Goal: Information Seeking & Learning: Learn about a topic

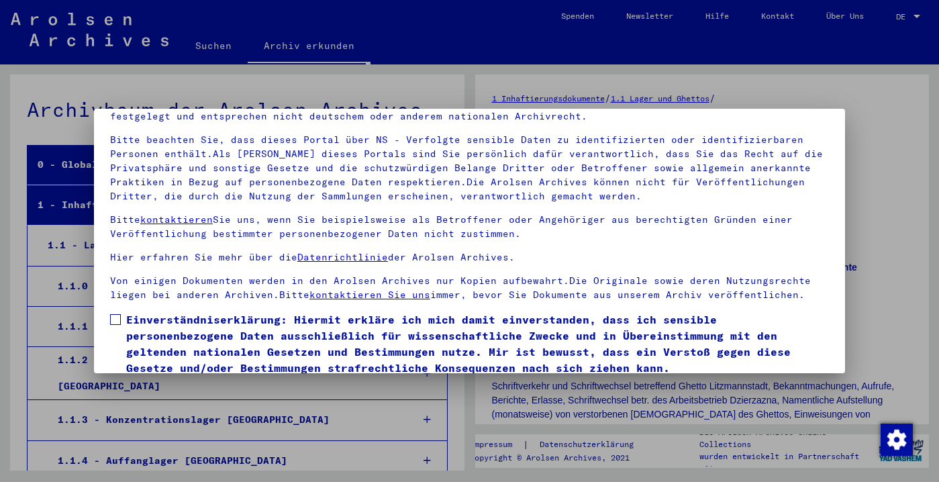
scroll to position [115, 0]
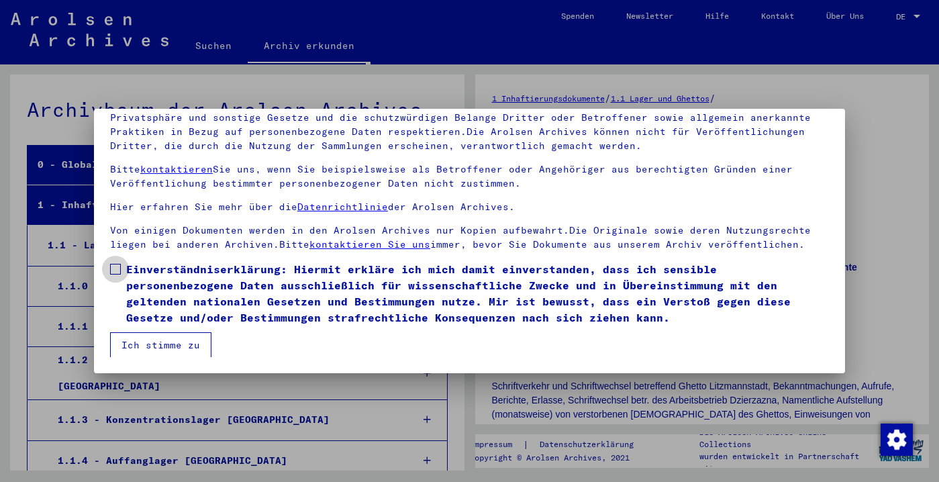
click at [121, 270] on label "Einverständniserklärung: Hiermit erkläre ich mich damit einverstanden, dass ich…" at bounding box center [469, 293] width 719 height 64
click at [152, 344] on button "Ich stimme zu" at bounding box center [160, 344] width 101 height 25
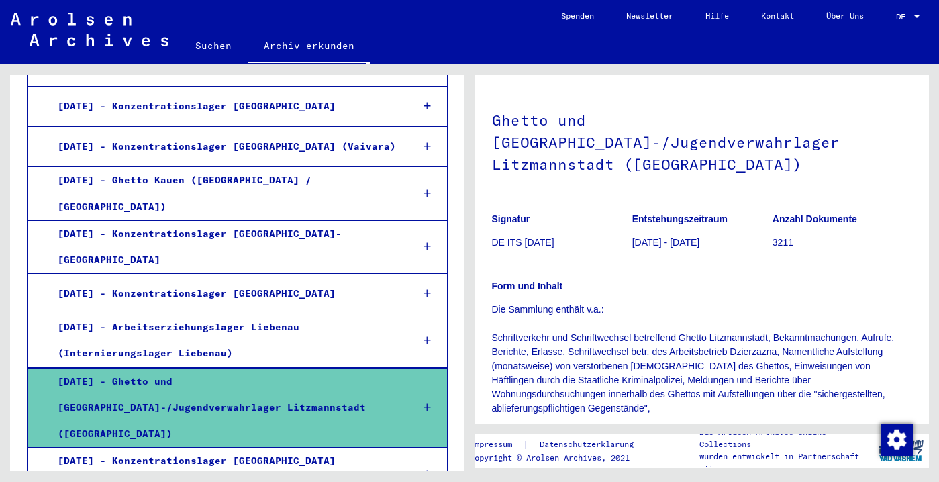
scroll to position [870, 0]
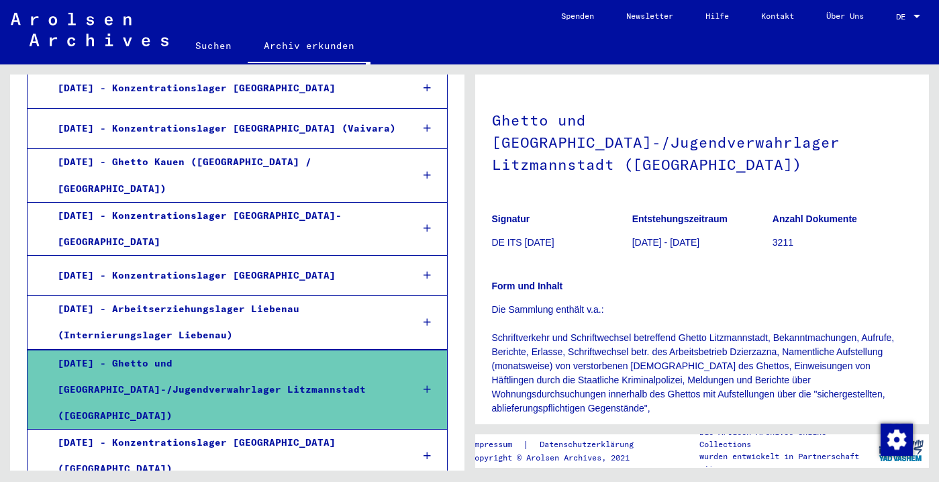
click at [284, 350] on div "[DATE] - Ghetto und [GEOGRAPHIC_DATA]-/Jugendverwahrlager Litzmannstadt ([GEOGR…" at bounding box center [225, 389] width 354 height 79
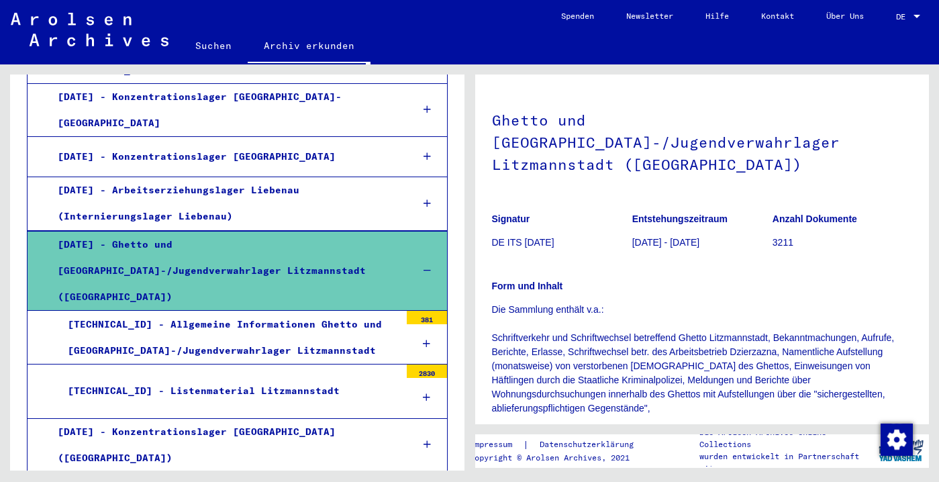
scroll to position [990, 0]
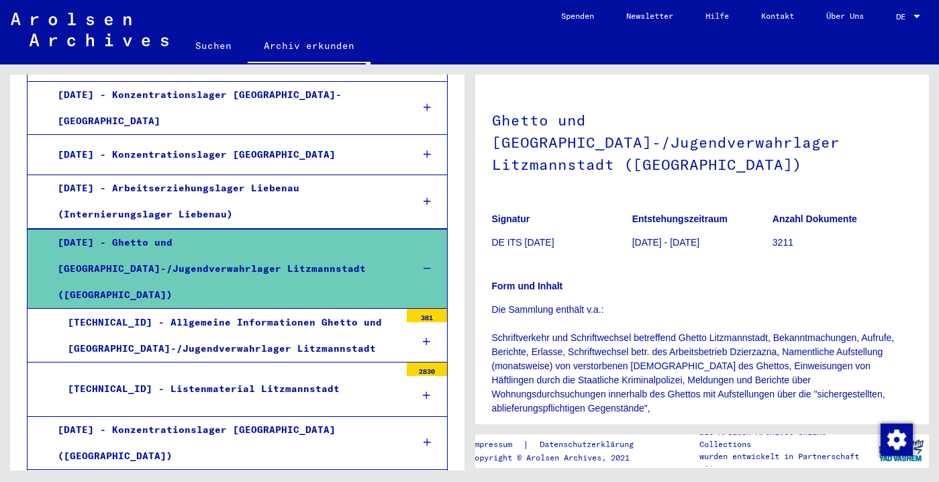
click at [276, 376] on div "[TECHNICAL_ID] - Listenmaterial Litzmannstadt" at bounding box center [229, 389] width 342 height 26
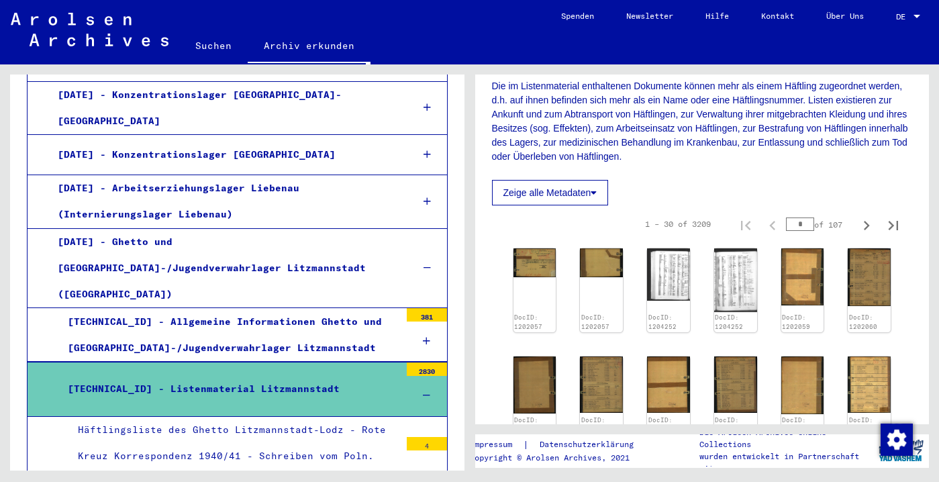
scroll to position [229, 0]
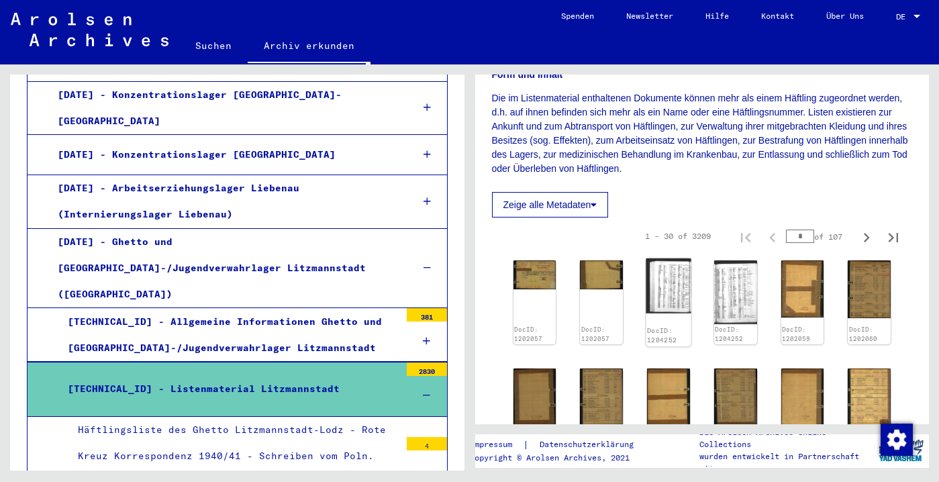
click at [671, 295] on img at bounding box center [668, 285] width 45 height 55
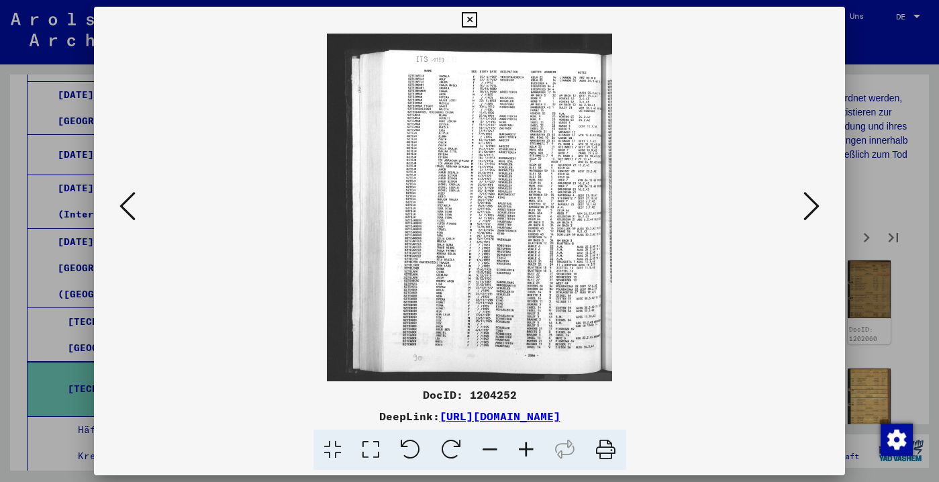
click at [815, 213] on icon at bounding box center [811, 206] width 16 height 32
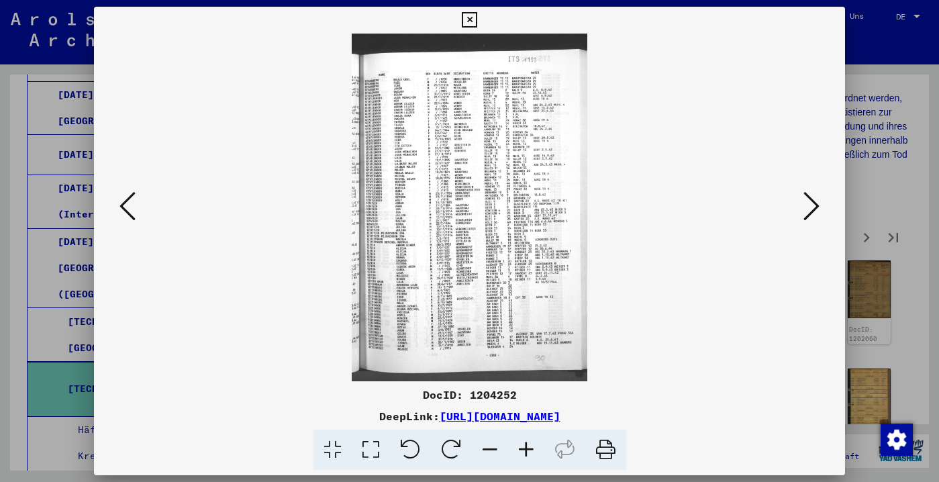
click at [809, 209] on icon at bounding box center [811, 206] width 16 height 32
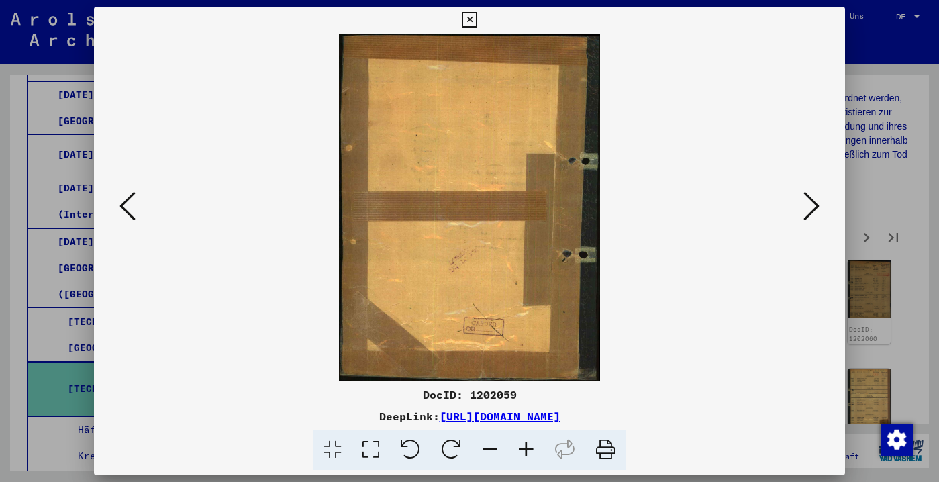
click at [809, 209] on icon at bounding box center [811, 206] width 16 height 32
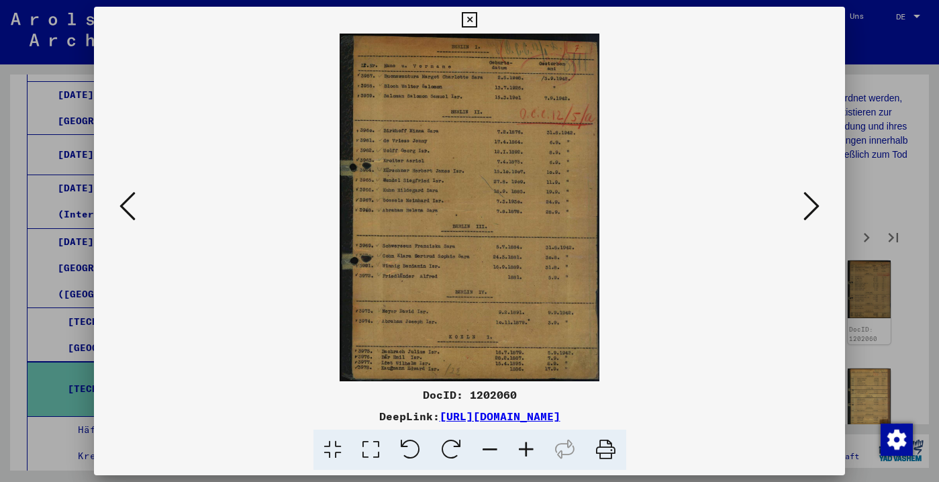
click at [808, 209] on icon at bounding box center [811, 206] width 16 height 32
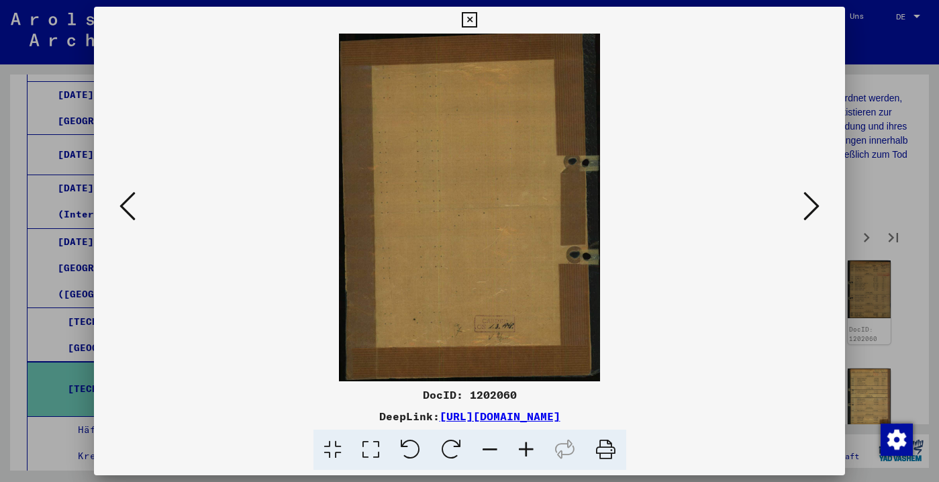
click at [808, 209] on icon at bounding box center [811, 206] width 16 height 32
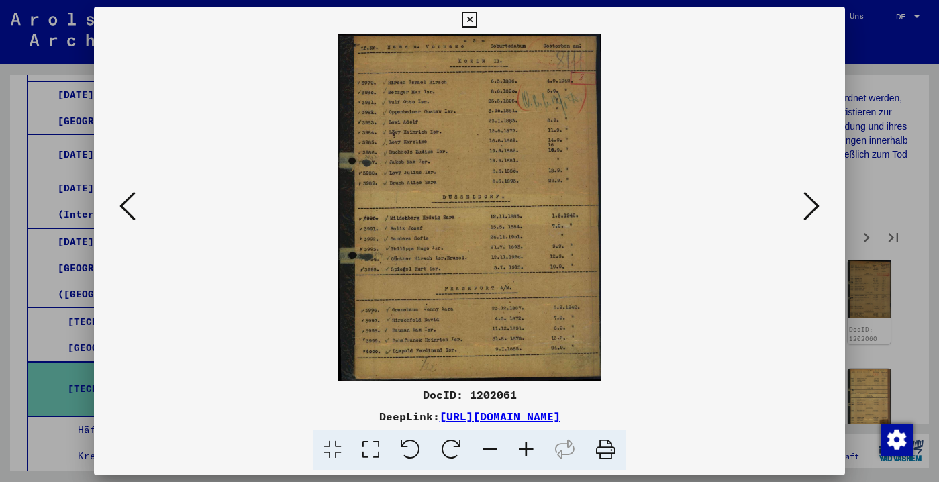
click at [808, 209] on icon at bounding box center [811, 206] width 16 height 32
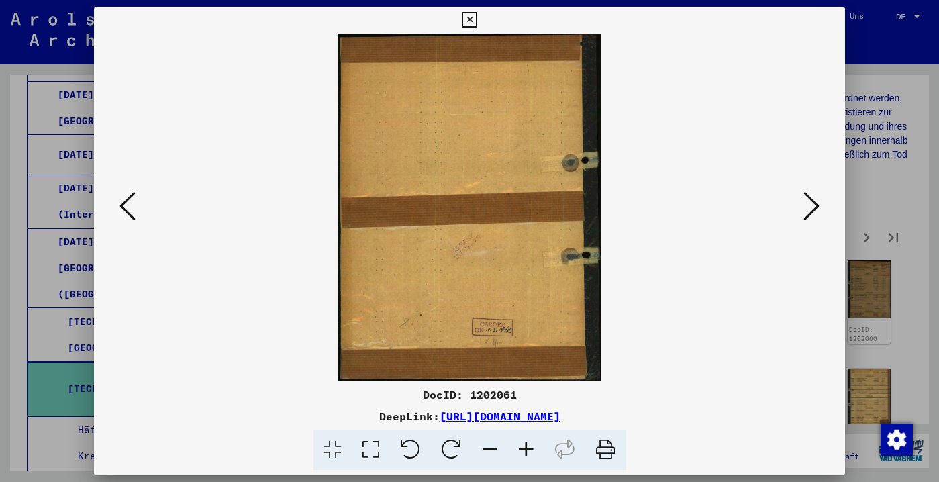
click at [808, 209] on icon at bounding box center [811, 206] width 16 height 32
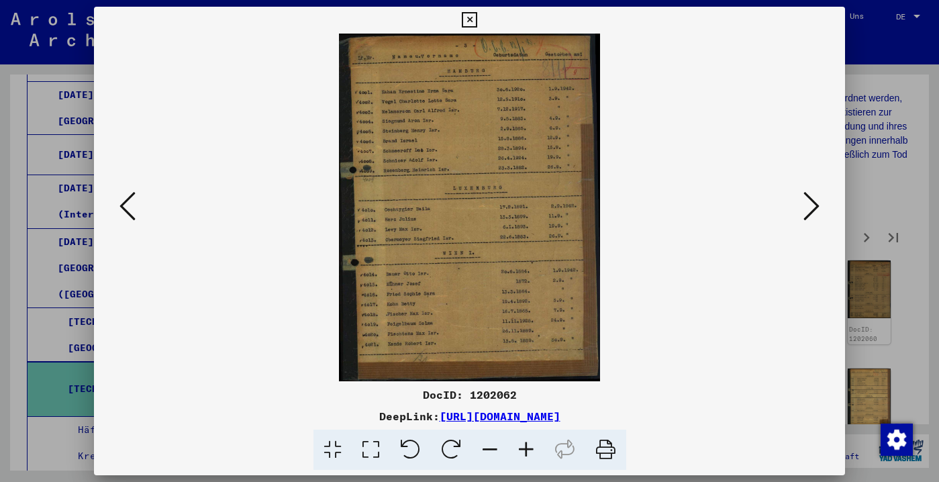
click at [809, 220] on icon at bounding box center [811, 206] width 16 height 32
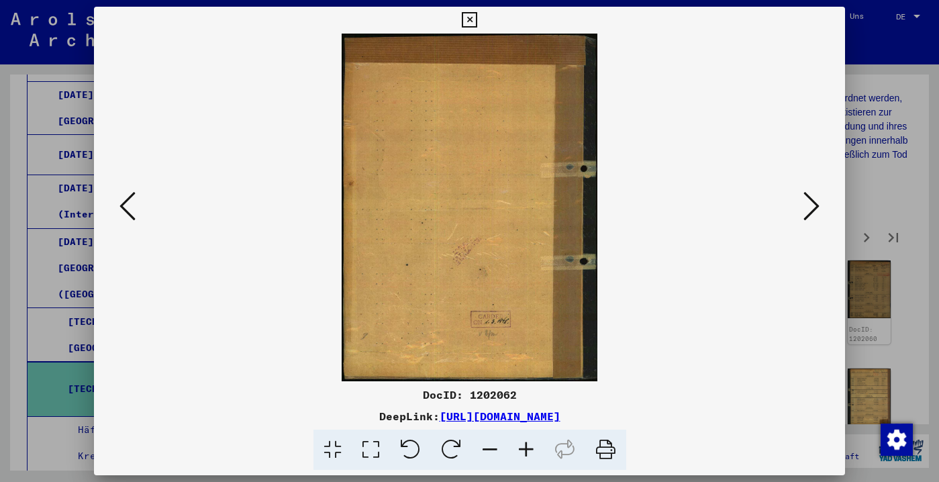
click at [809, 220] on icon at bounding box center [811, 206] width 16 height 32
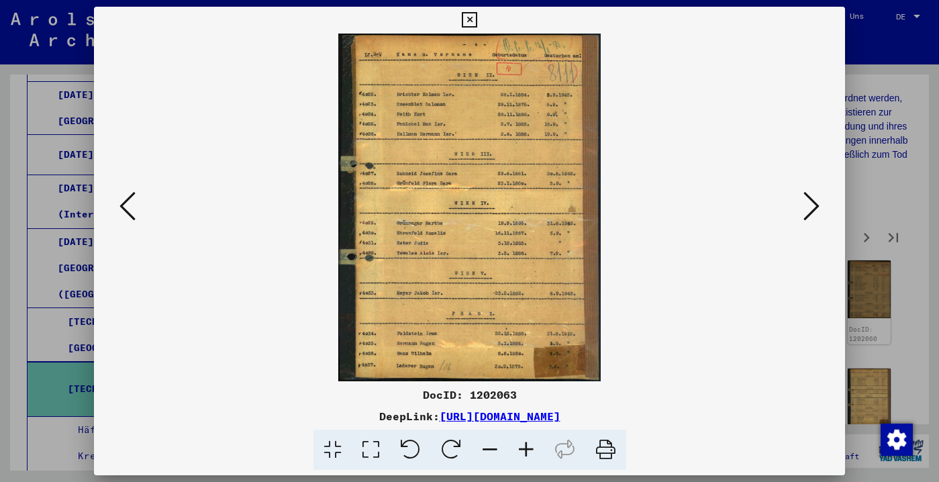
click at [809, 220] on icon at bounding box center [811, 206] width 16 height 32
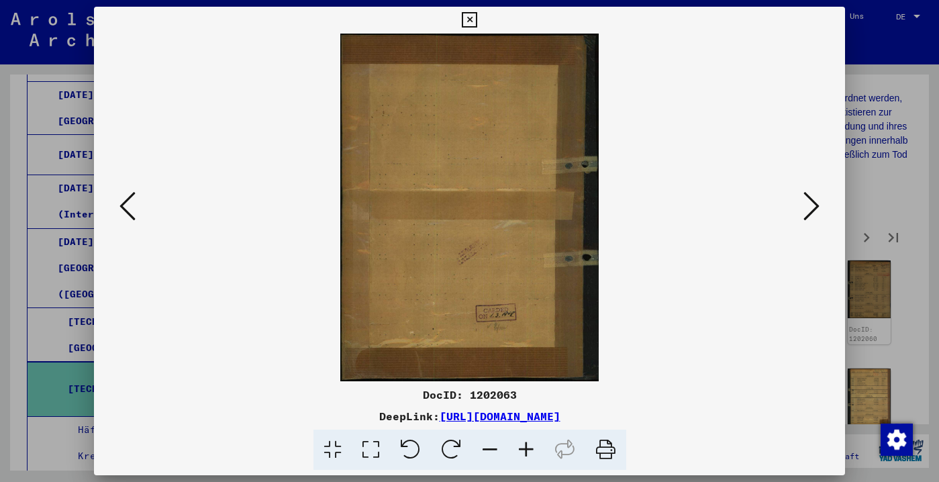
click at [809, 220] on icon at bounding box center [811, 206] width 16 height 32
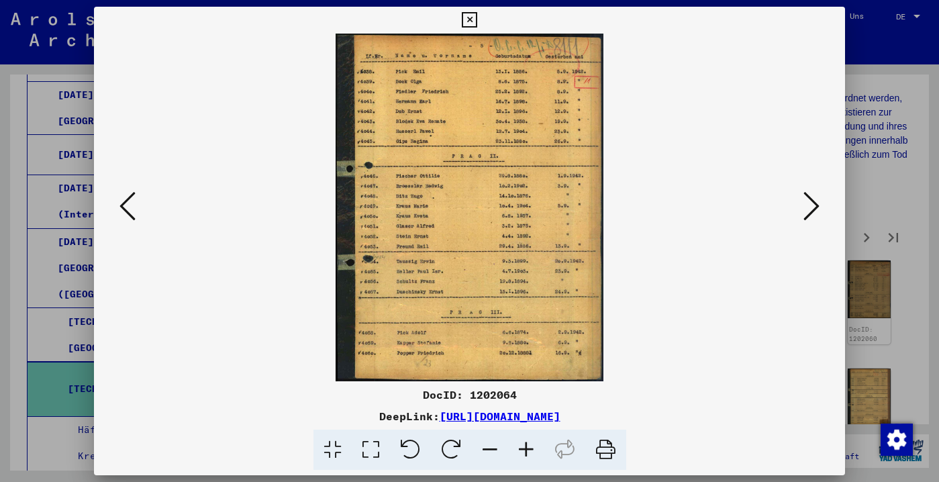
click at [809, 220] on icon at bounding box center [811, 206] width 16 height 32
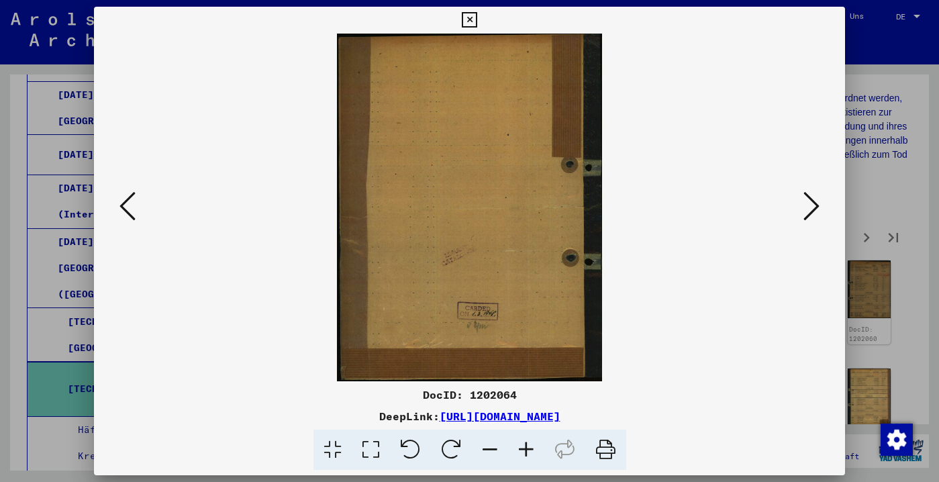
click at [809, 220] on icon at bounding box center [811, 206] width 16 height 32
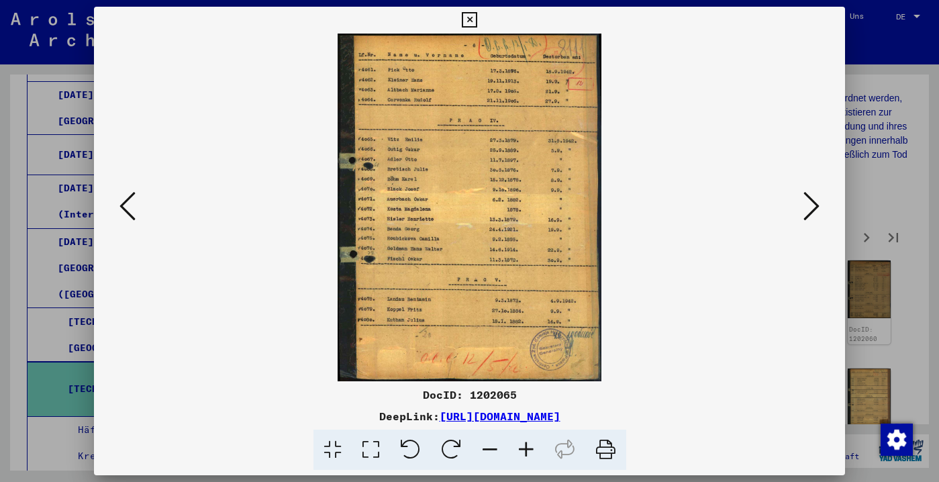
click at [809, 220] on icon at bounding box center [811, 206] width 16 height 32
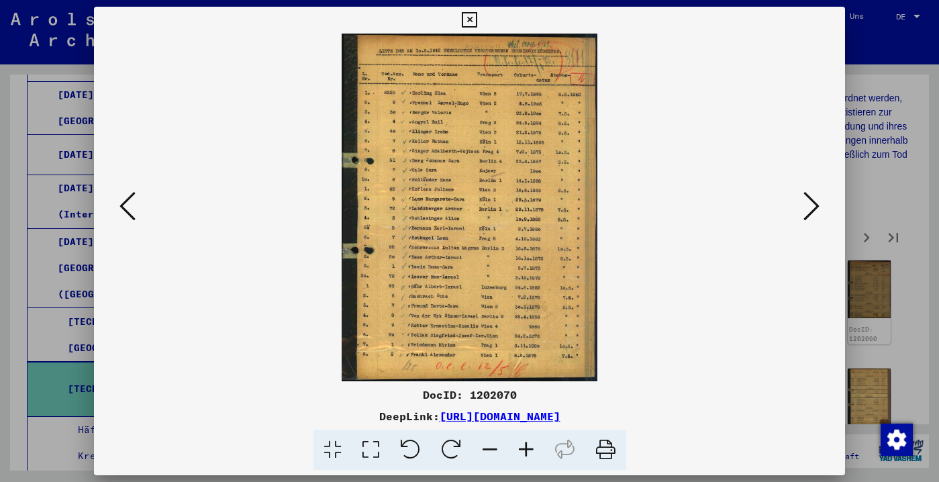
click at [809, 220] on icon at bounding box center [811, 206] width 16 height 32
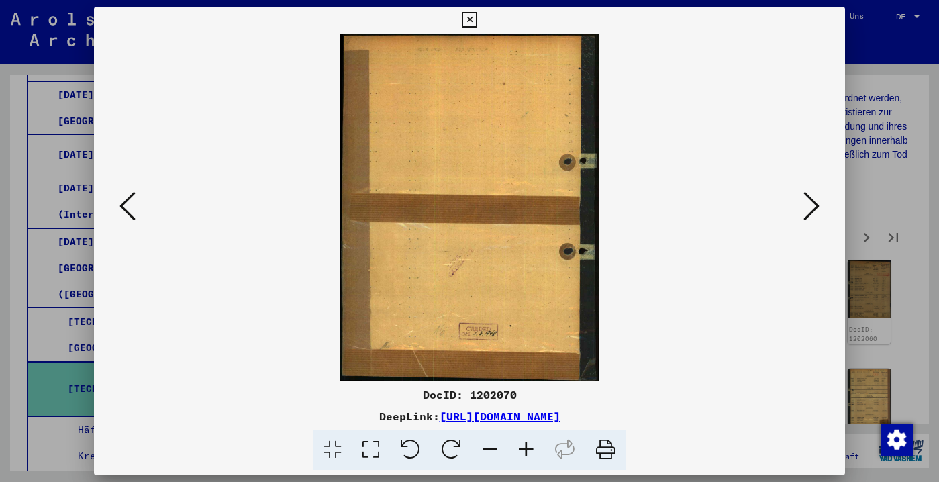
click at [477, 17] on icon at bounding box center [469, 20] width 15 height 16
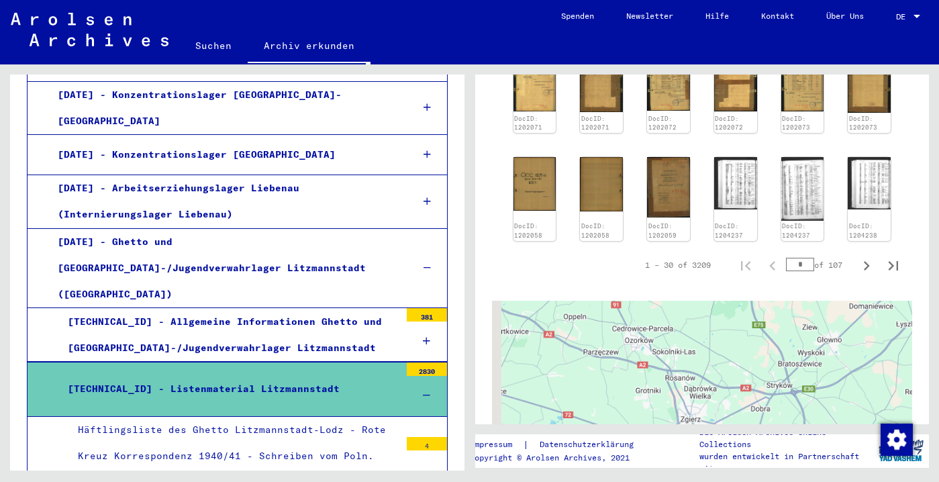
scroll to position [761, 0]
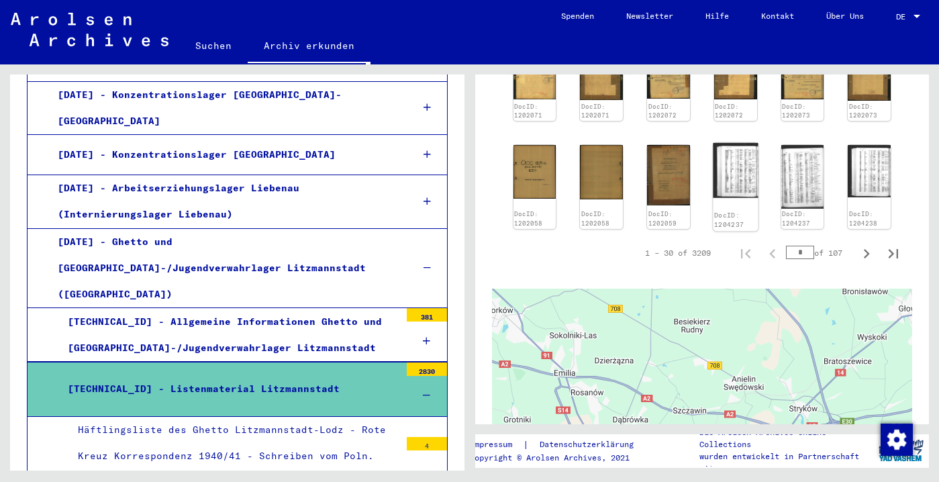
click at [728, 166] on img at bounding box center [735, 170] width 45 height 55
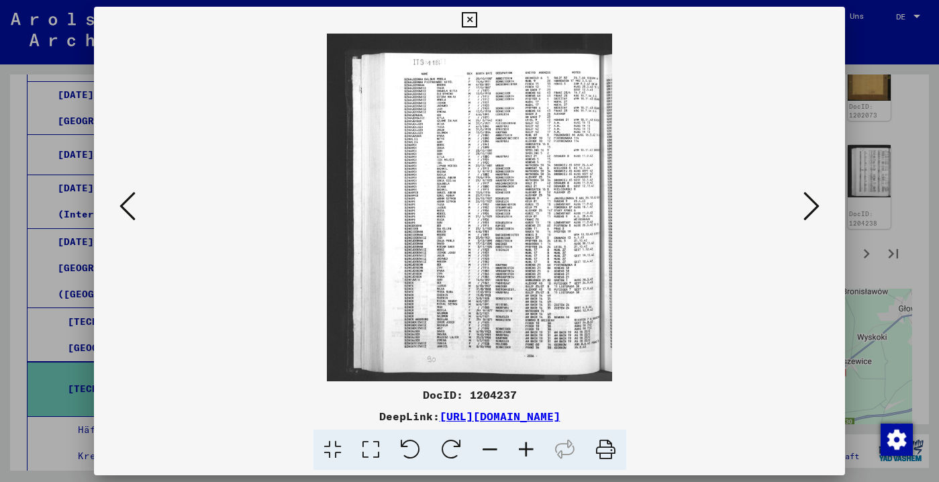
click at [508, 210] on img at bounding box center [470, 208] width 660 height 348
click at [809, 214] on icon at bounding box center [811, 206] width 16 height 32
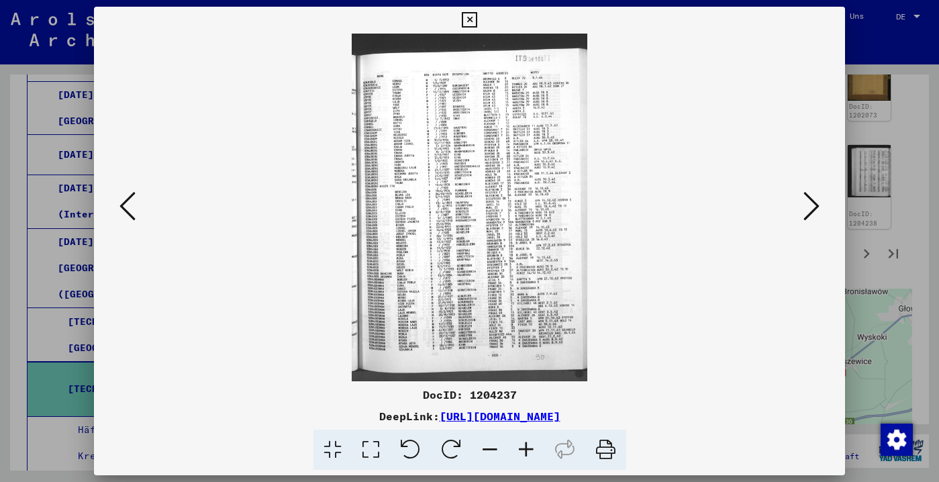
click at [809, 214] on icon at bounding box center [811, 206] width 16 height 32
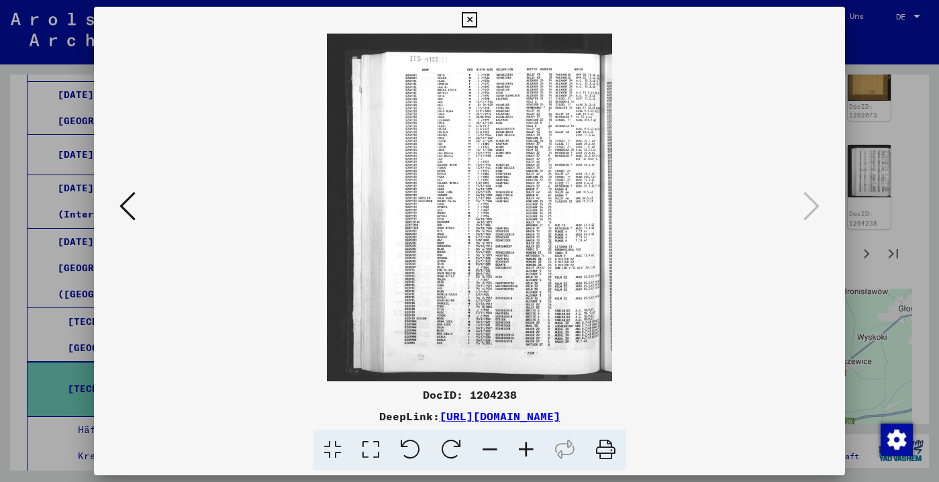
scroll to position [1100, 0]
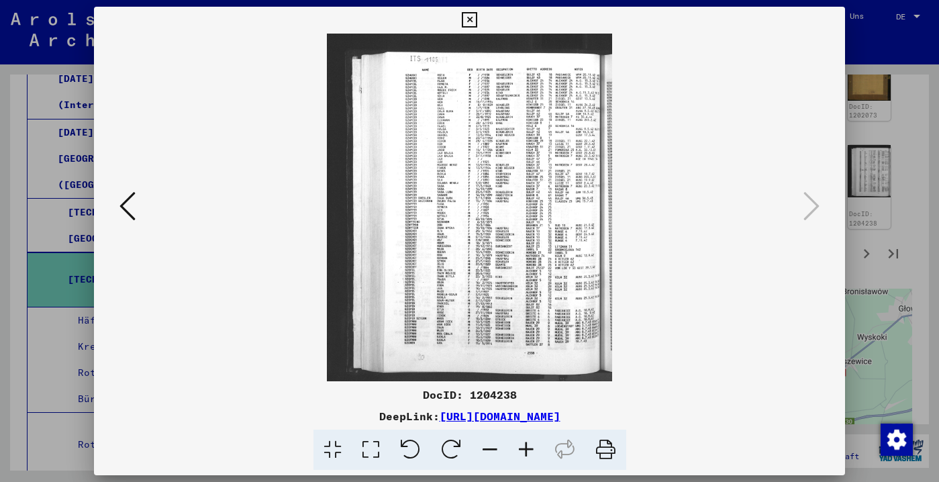
click at [132, 193] on icon at bounding box center [127, 206] width 16 height 32
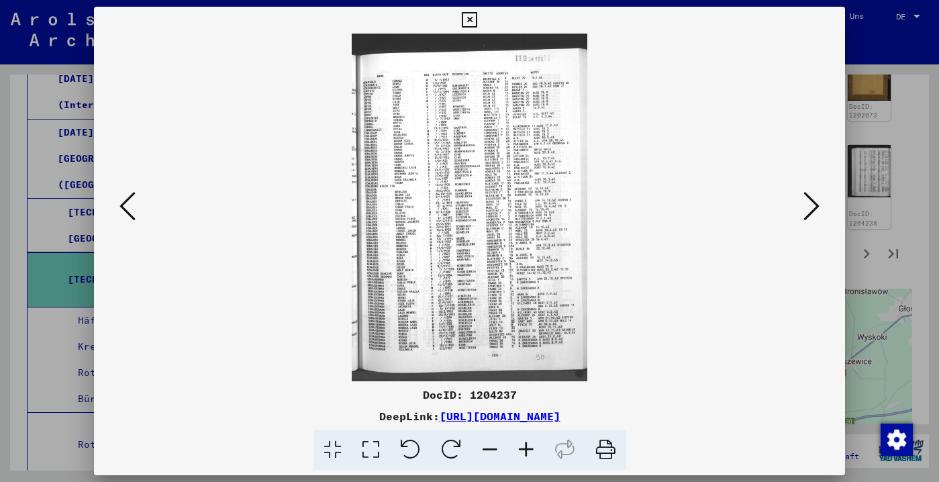
click at [132, 193] on icon at bounding box center [127, 206] width 16 height 32
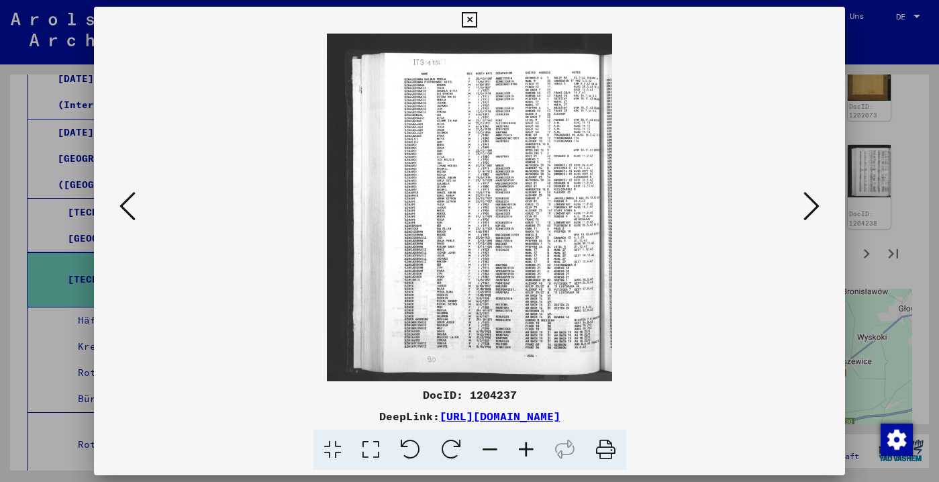
click at [132, 193] on icon at bounding box center [127, 206] width 16 height 32
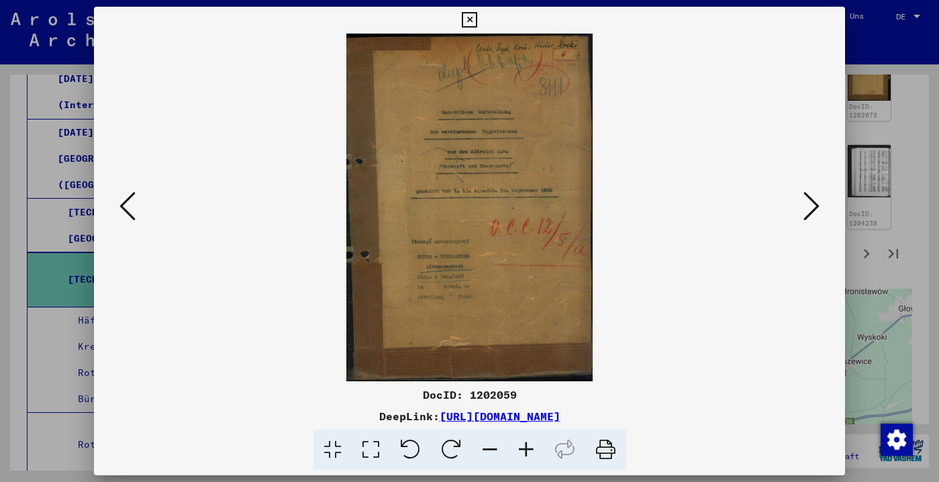
click at [809, 213] on icon at bounding box center [811, 206] width 16 height 32
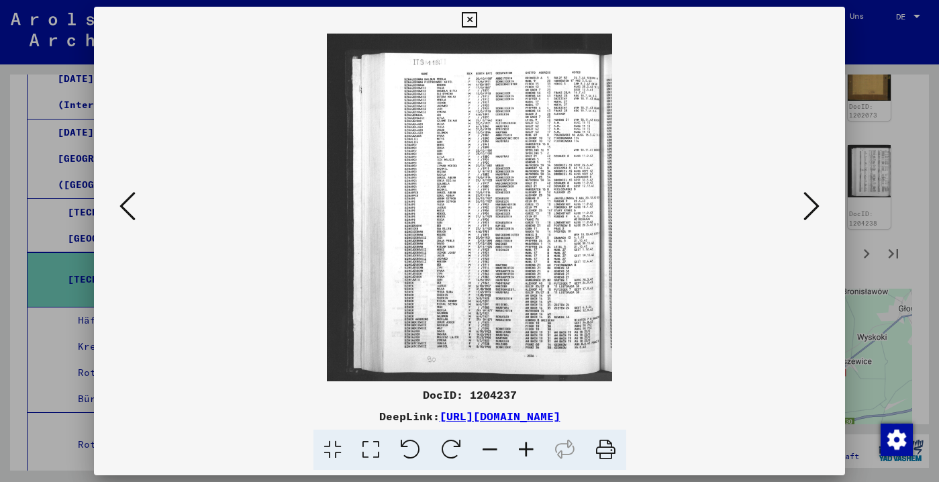
click at [807, 214] on icon at bounding box center [811, 206] width 16 height 32
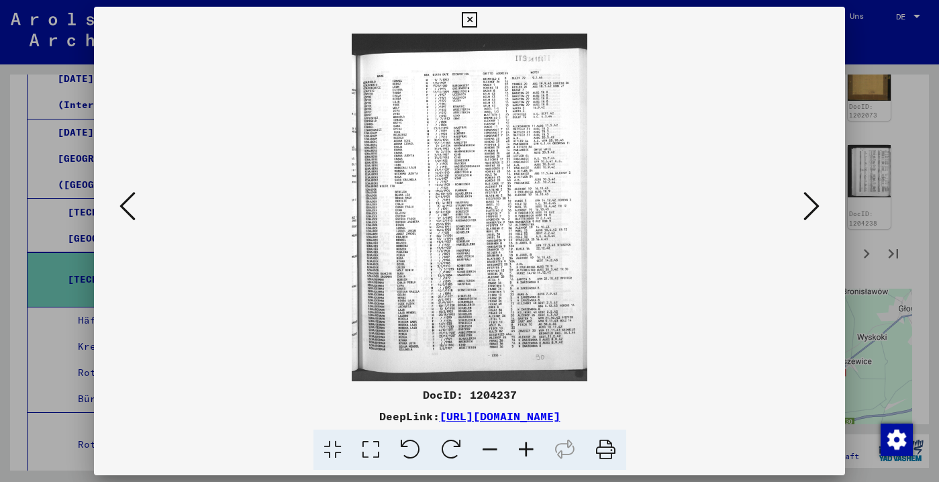
click at [807, 215] on icon at bounding box center [811, 206] width 16 height 32
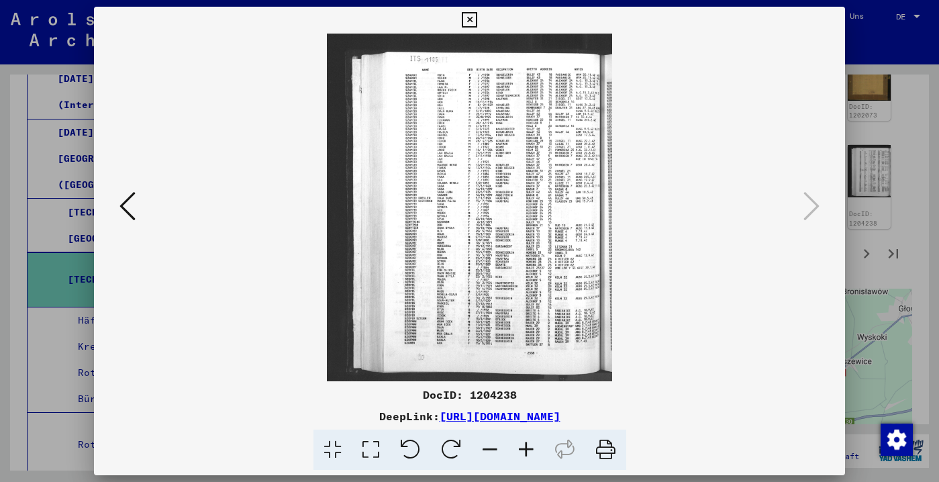
click at [136, 194] on icon at bounding box center [127, 206] width 16 height 32
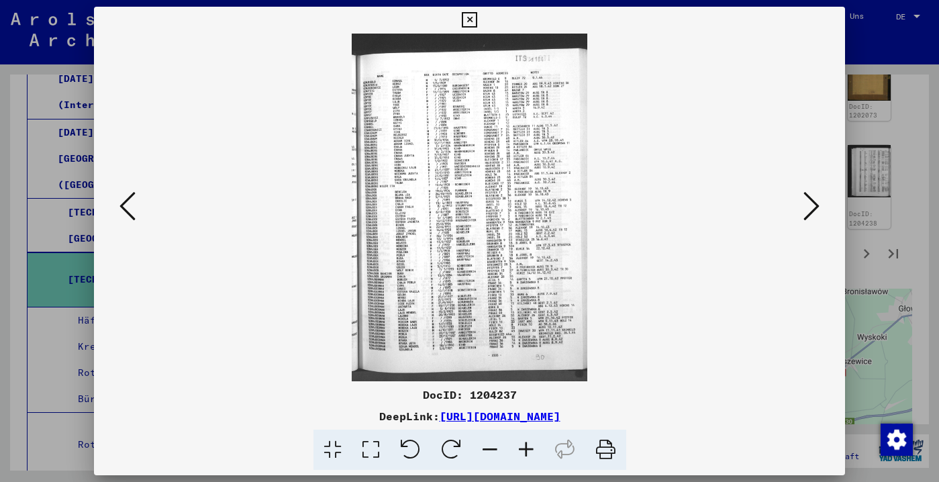
click at [36, 268] on div at bounding box center [469, 241] width 939 height 482
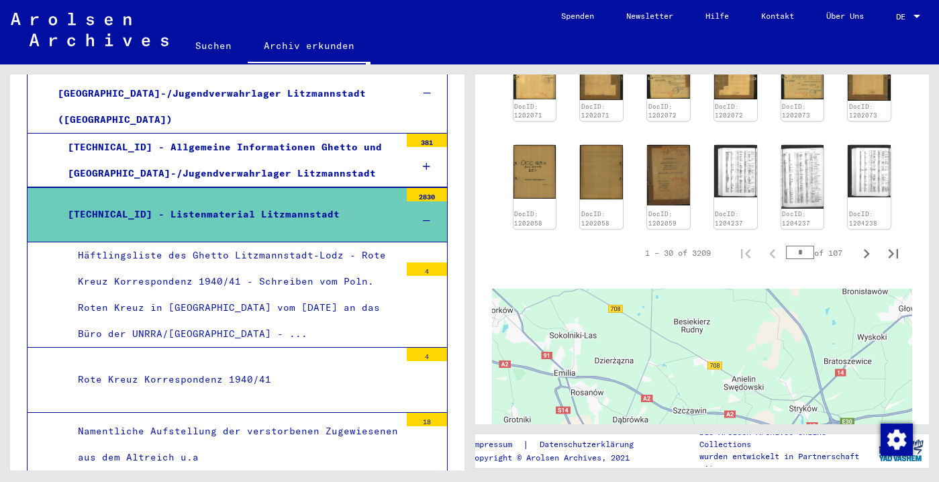
scroll to position [1178, 0]
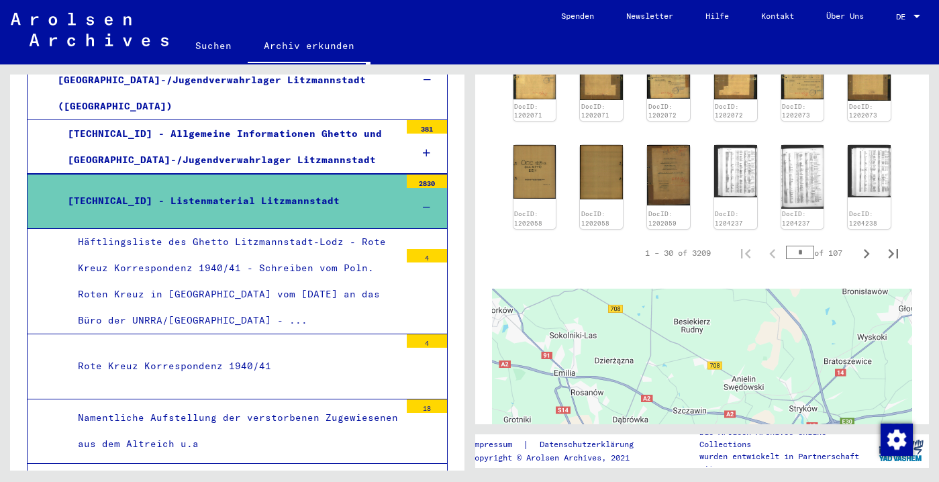
click at [237, 329] on div "Häftlingsliste des Ghetto Litzmannstadt-Lodz - Rote Kreuz Korrespondenz 1940/41…" at bounding box center [234, 281] width 332 height 105
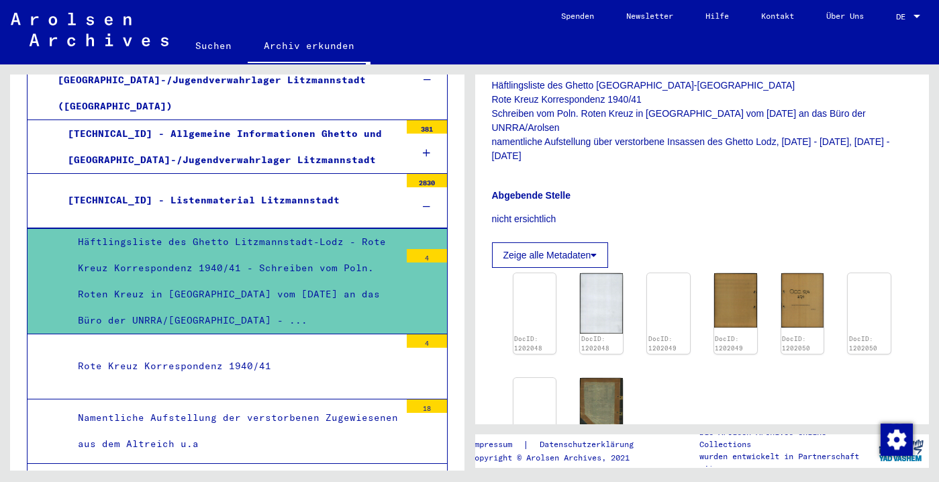
scroll to position [340, 0]
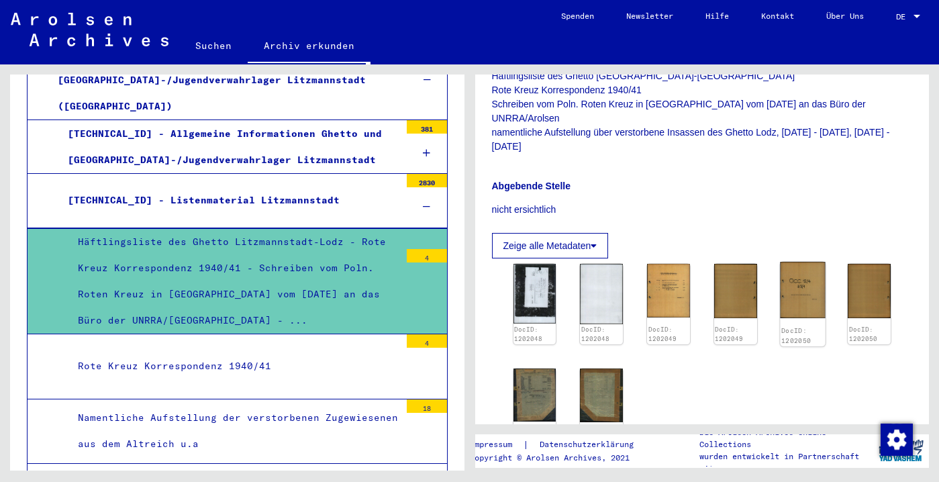
click at [794, 318] on img at bounding box center [802, 290] width 45 height 56
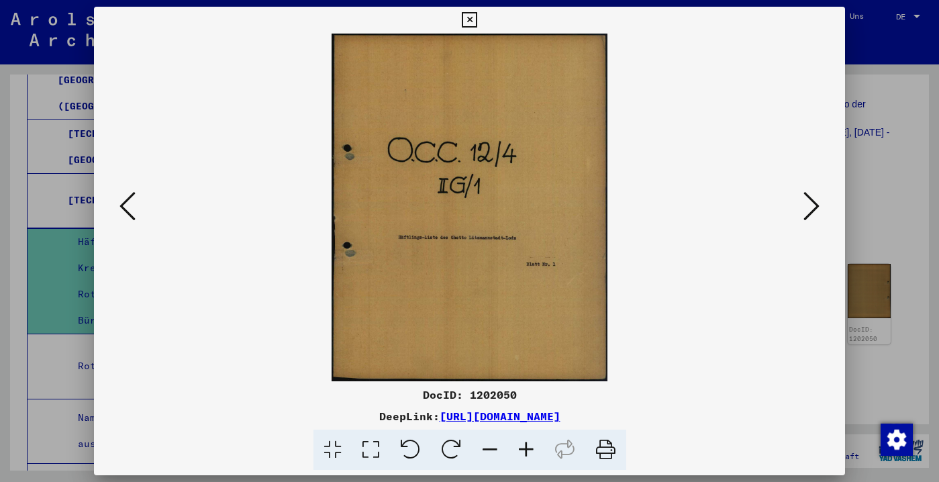
click at [811, 211] on icon at bounding box center [811, 206] width 16 height 32
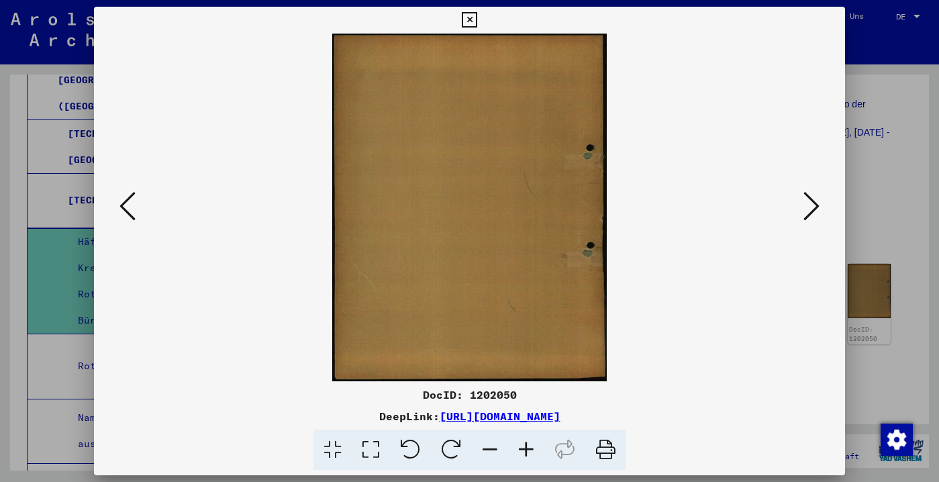
click at [811, 211] on icon at bounding box center [811, 206] width 16 height 32
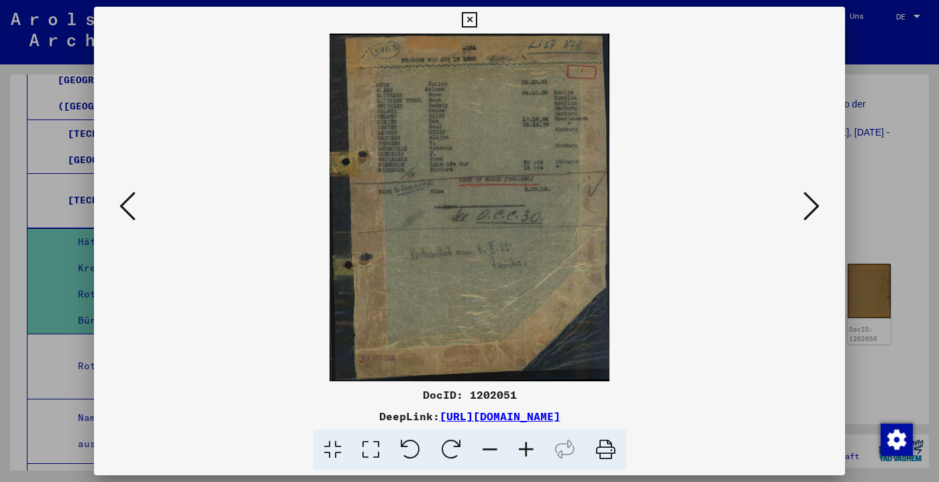
click at [803, 215] on icon at bounding box center [811, 206] width 16 height 32
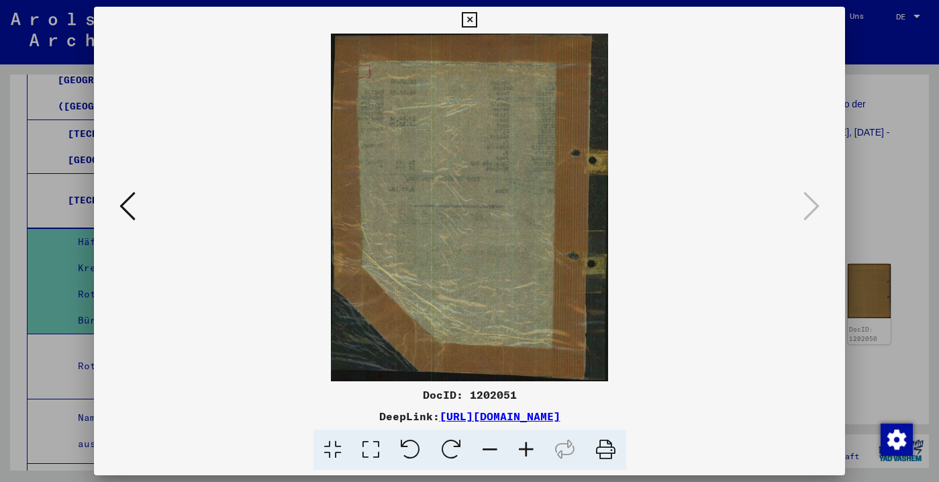
click at [128, 194] on icon at bounding box center [127, 206] width 16 height 32
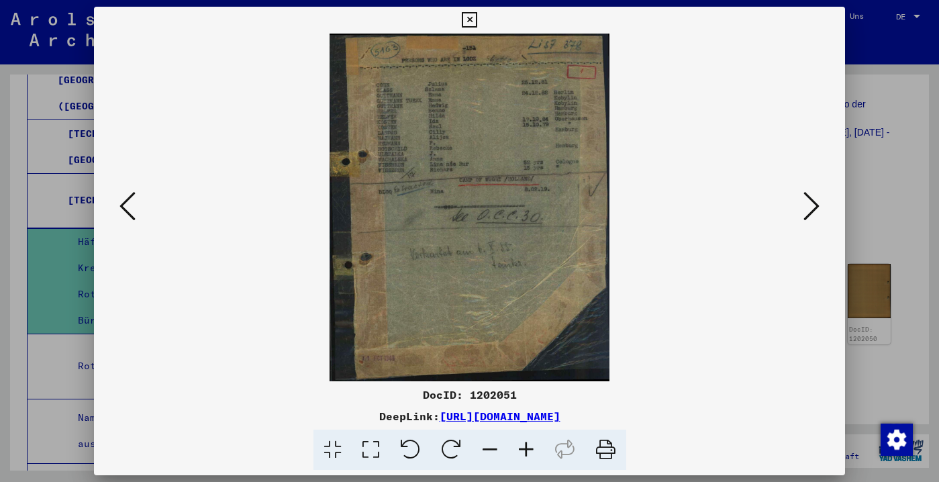
click at [130, 194] on icon at bounding box center [127, 206] width 16 height 32
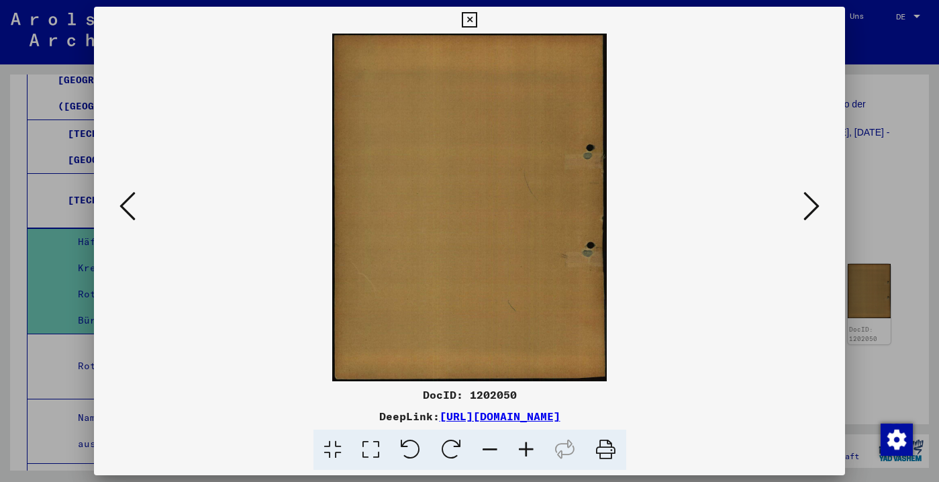
click at [130, 194] on icon at bounding box center [127, 206] width 16 height 32
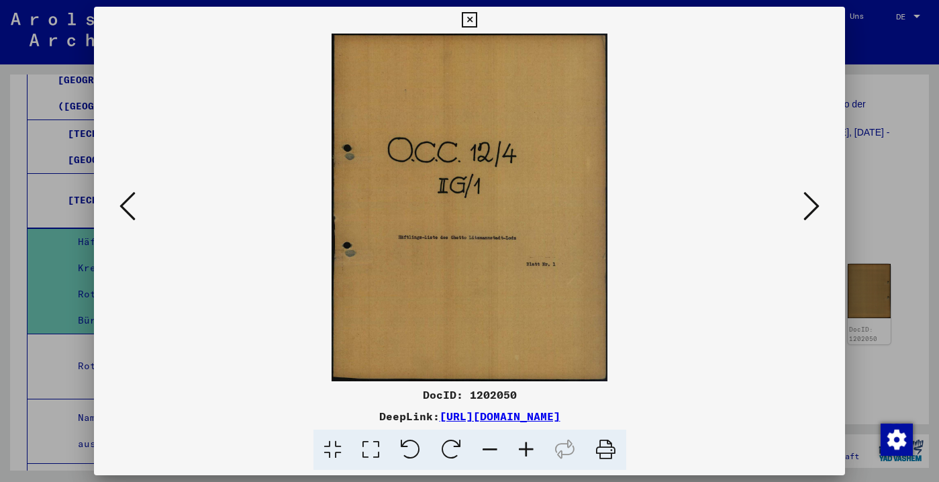
click at [130, 194] on icon at bounding box center [127, 206] width 16 height 32
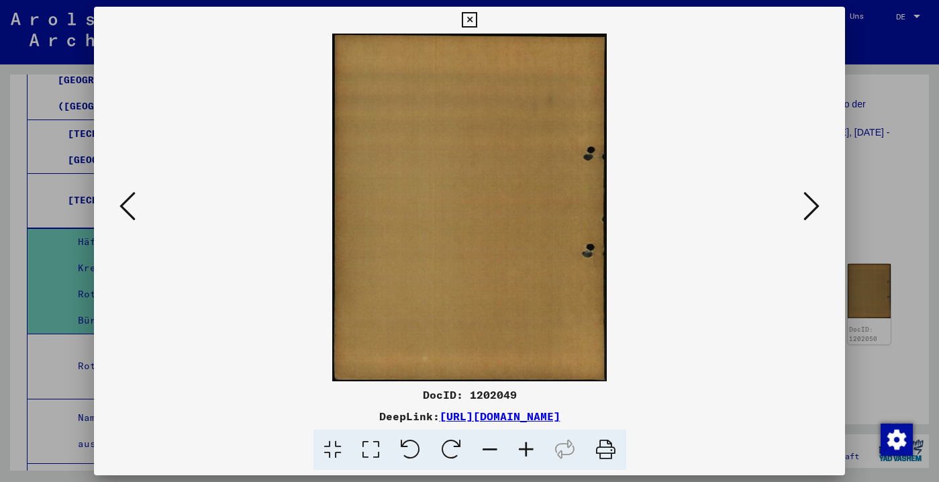
click at [130, 194] on icon at bounding box center [127, 206] width 16 height 32
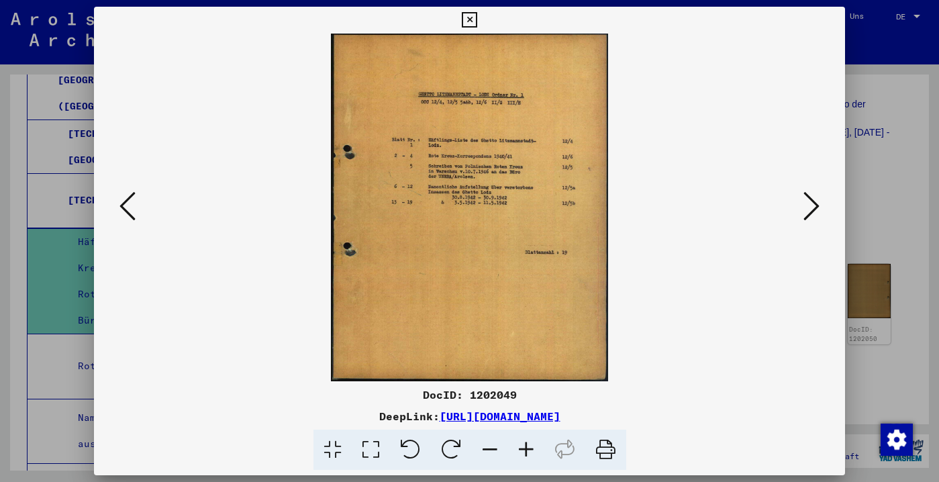
click at [129, 196] on icon at bounding box center [127, 206] width 16 height 32
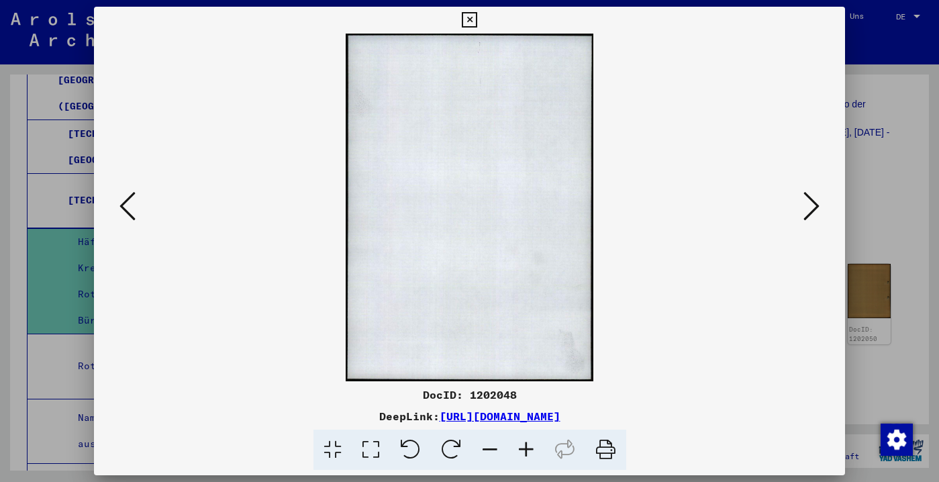
click at [129, 196] on icon at bounding box center [127, 206] width 16 height 32
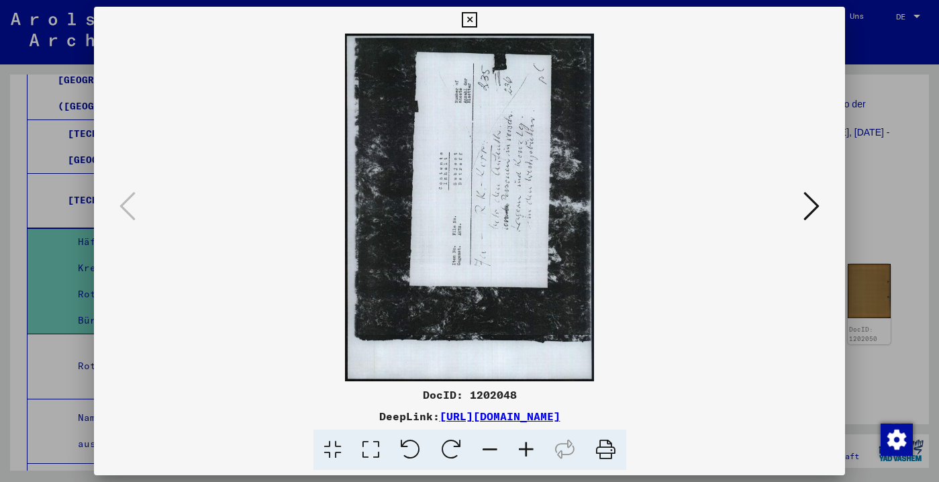
click at [56, 287] on div at bounding box center [469, 241] width 939 height 482
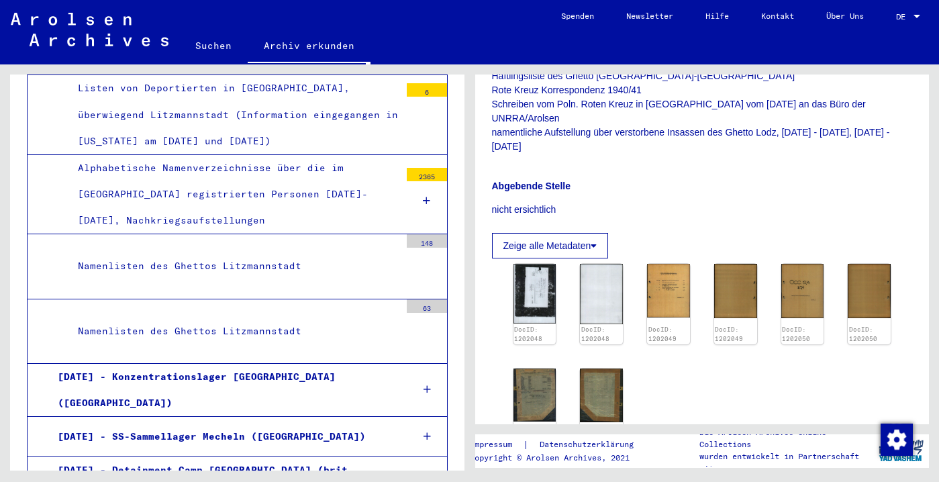
scroll to position [1976, 0]
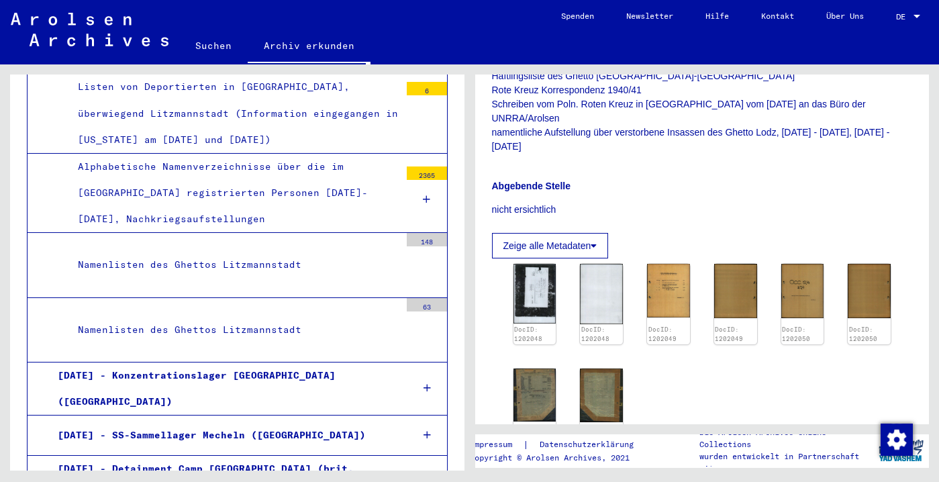
click at [244, 233] on div "Alphabetische Namenverzeichnisse über die im [GEOGRAPHIC_DATA] registrierten Pe…" at bounding box center [234, 193] width 332 height 79
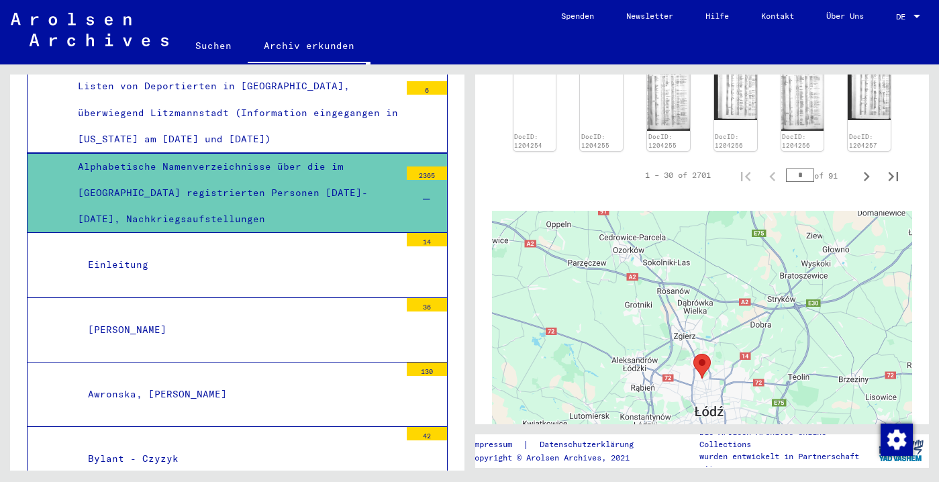
scroll to position [850, 0]
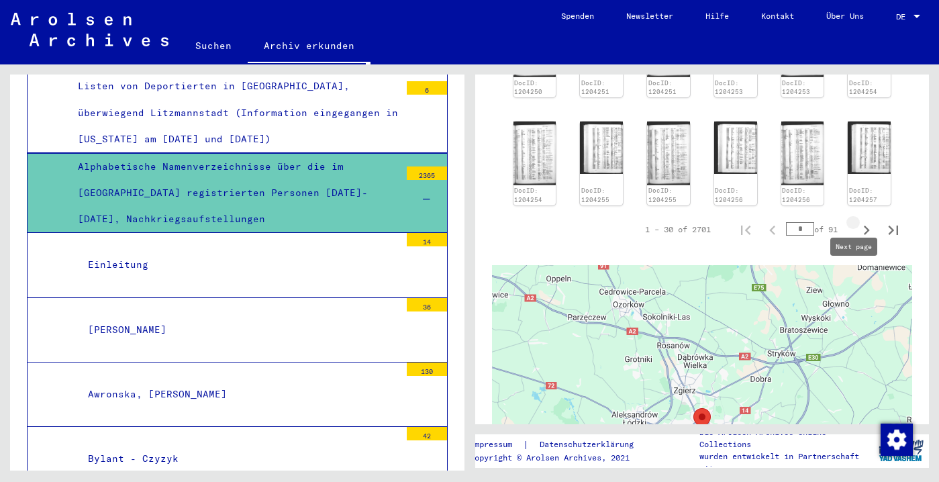
click at [864, 235] on icon "Next page" at bounding box center [867, 229] width 6 height 9
type input "*"
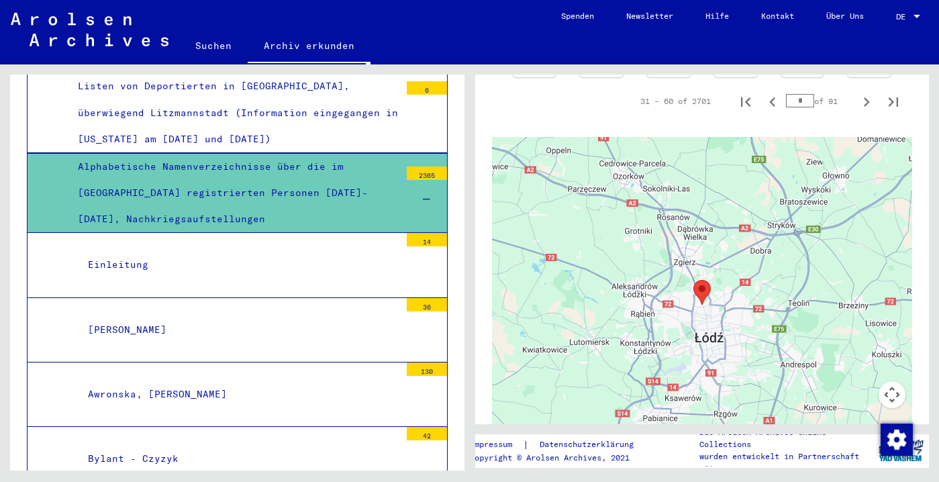
scroll to position [967, 0]
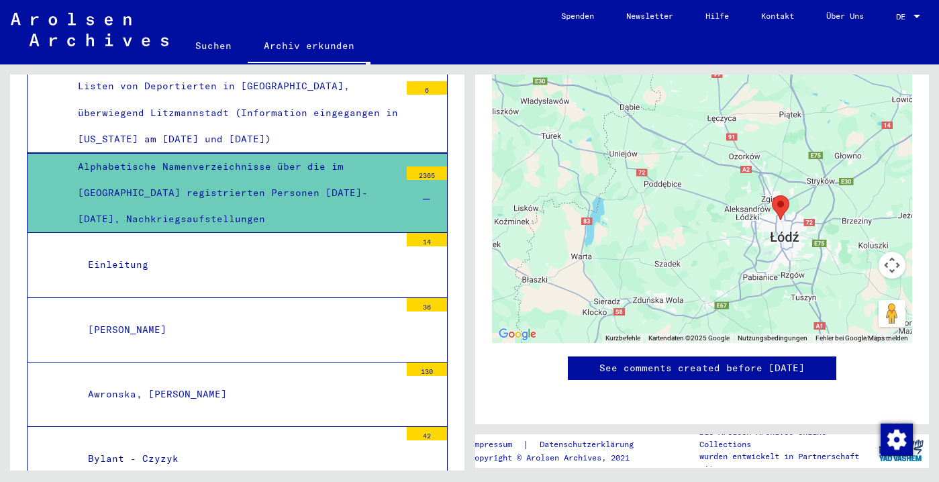
click at [853, 393] on yv-its-disqus "See comments created before [DATE]" at bounding box center [702, 381] width 421 height 51
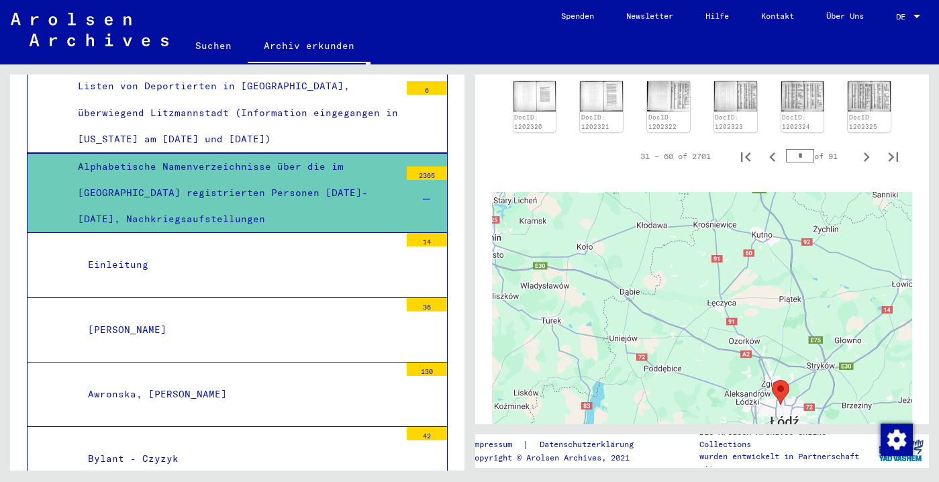
scroll to position [723, 0]
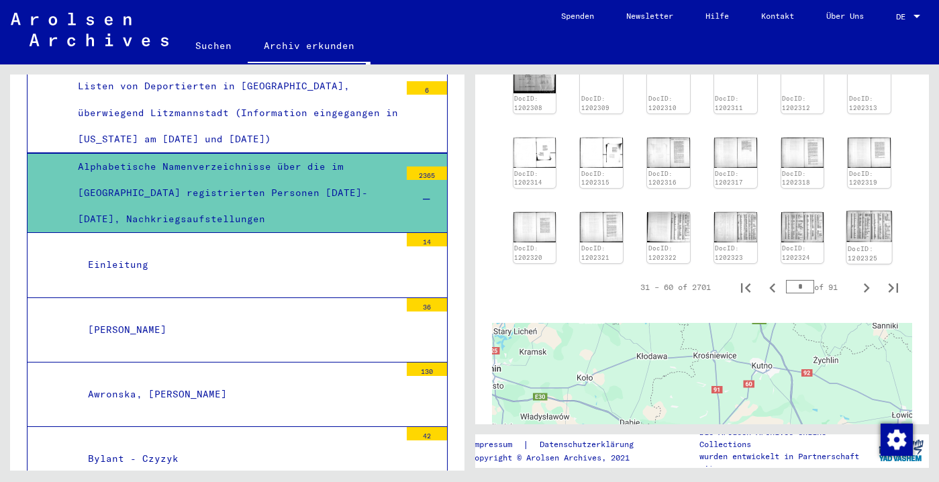
click at [855, 242] on img at bounding box center [869, 227] width 45 height 32
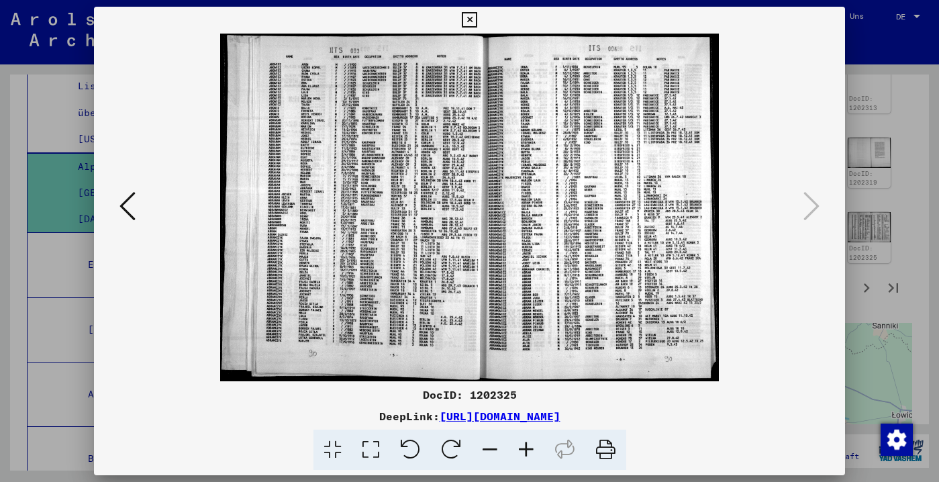
click at [132, 192] on icon at bounding box center [127, 206] width 16 height 32
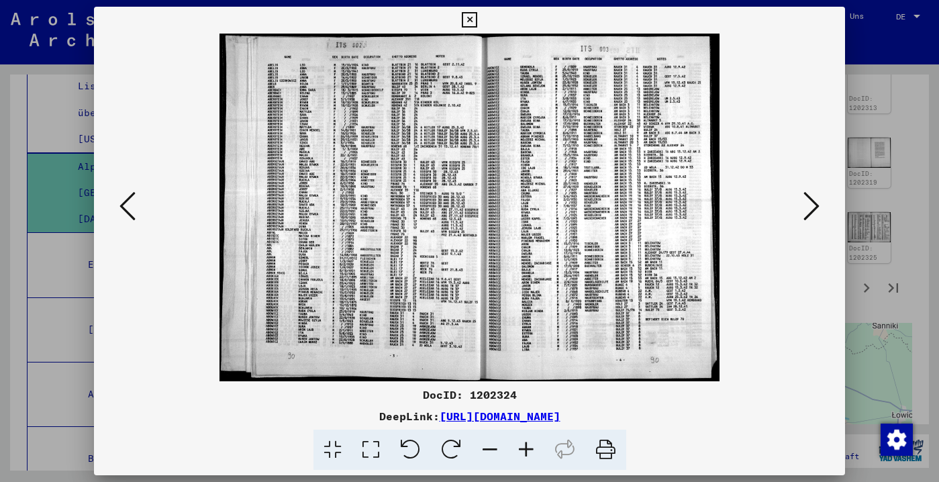
click at [525, 450] on icon at bounding box center [526, 449] width 36 height 41
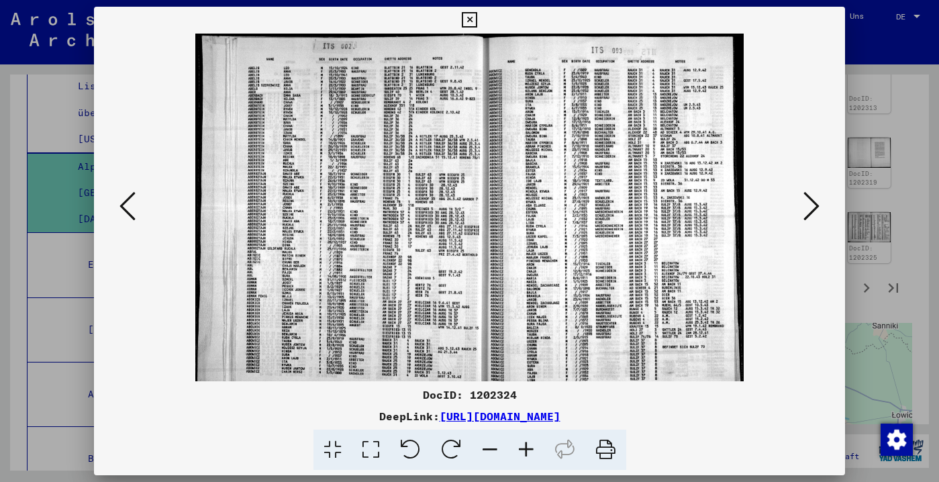
click at [525, 450] on icon at bounding box center [526, 449] width 36 height 41
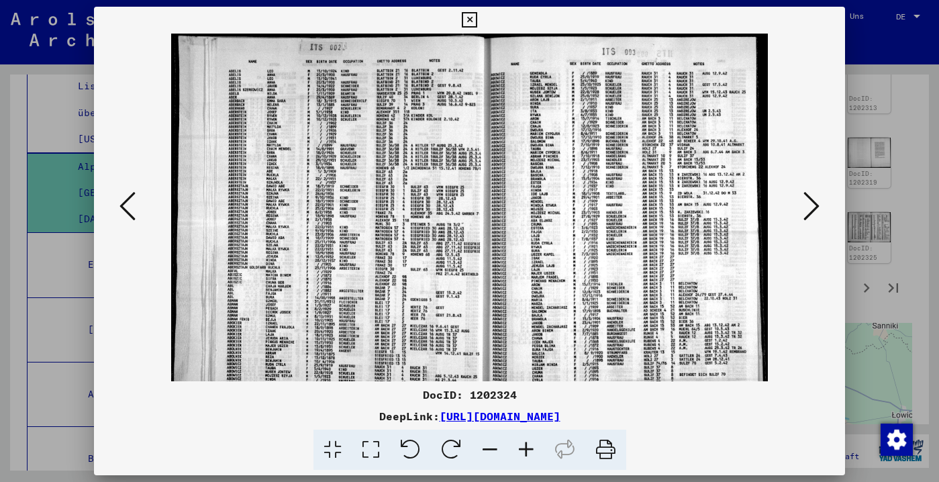
click at [525, 450] on icon at bounding box center [526, 449] width 36 height 41
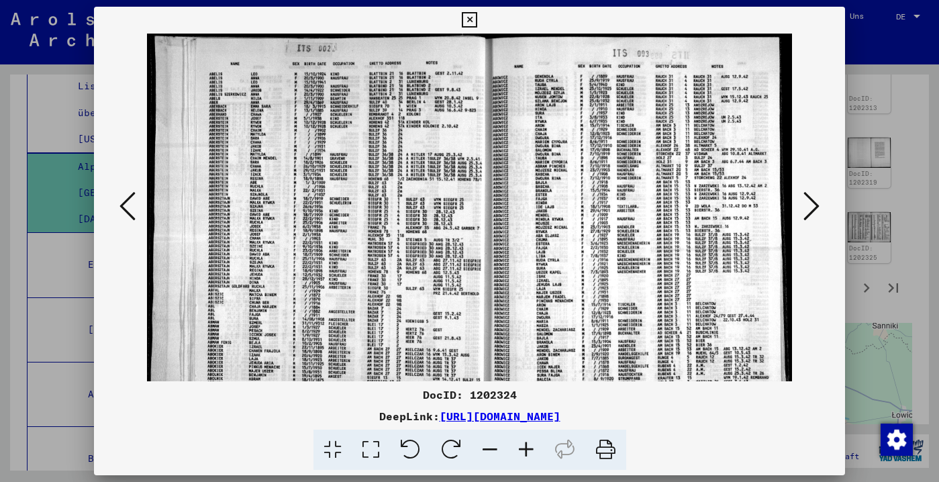
click at [525, 450] on icon at bounding box center [526, 449] width 36 height 41
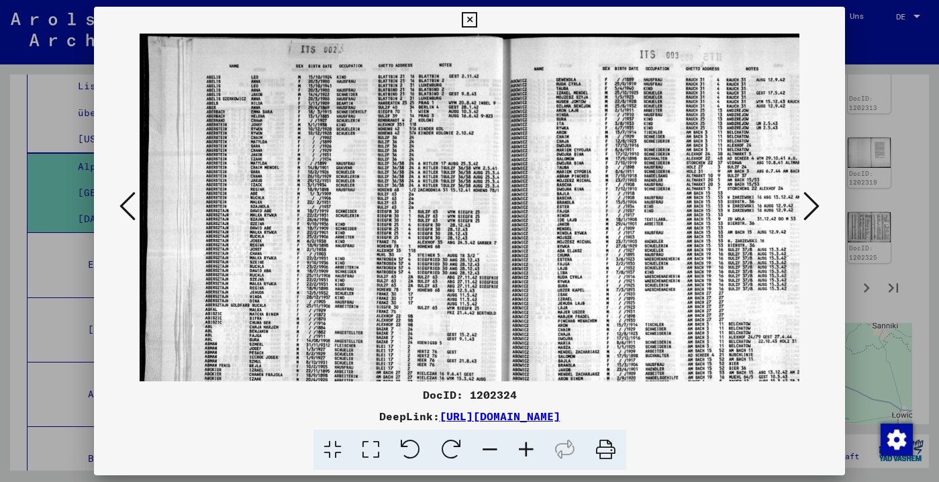
click at [525, 450] on icon at bounding box center [526, 449] width 36 height 41
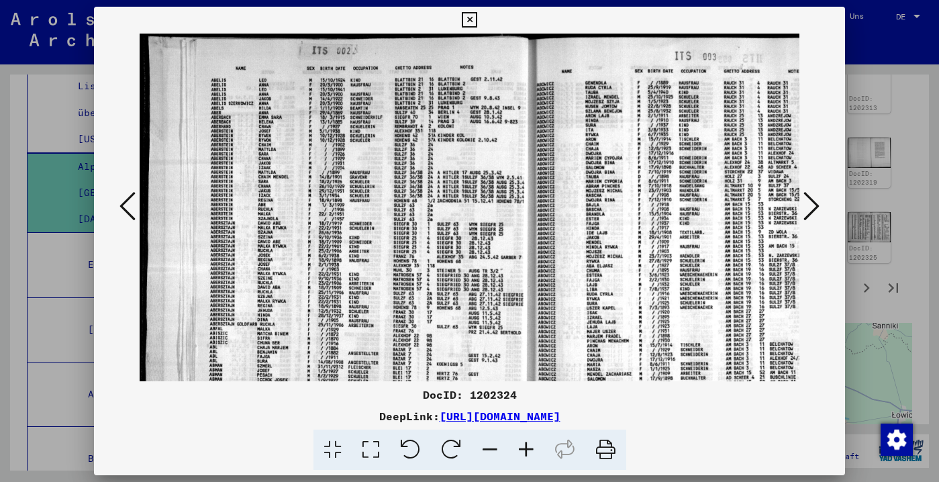
click at [808, 211] on icon at bounding box center [811, 206] width 16 height 32
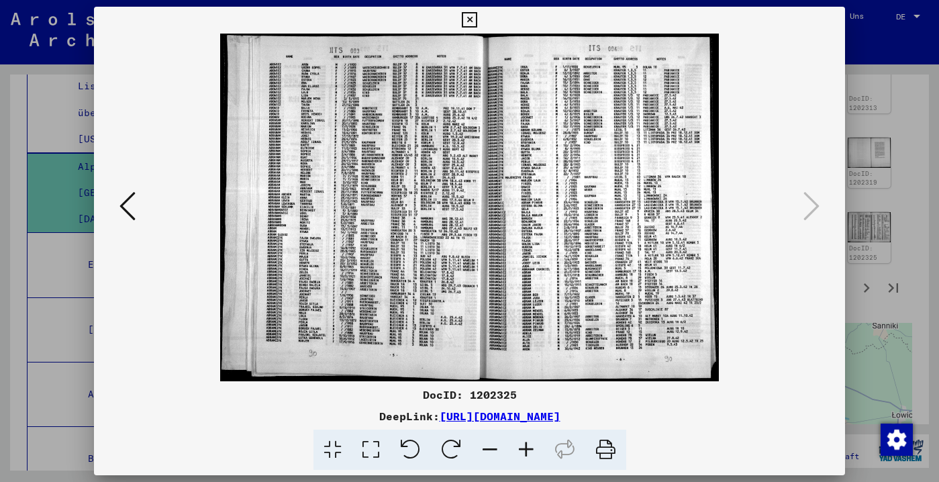
click at [477, 12] on icon at bounding box center [469, 20] width 15 height 16
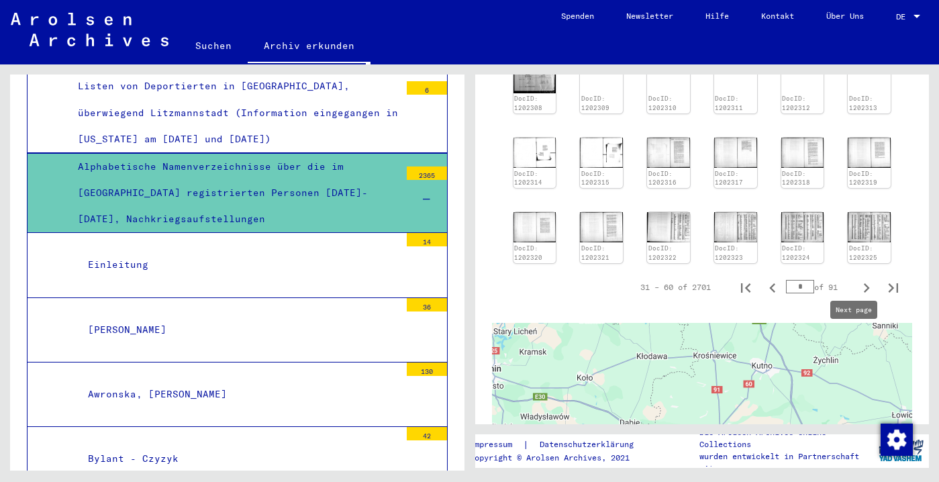
click at [864, 293] on icon "Next page" at bounding box center [867, 287] width 6 height 9
type input "*"
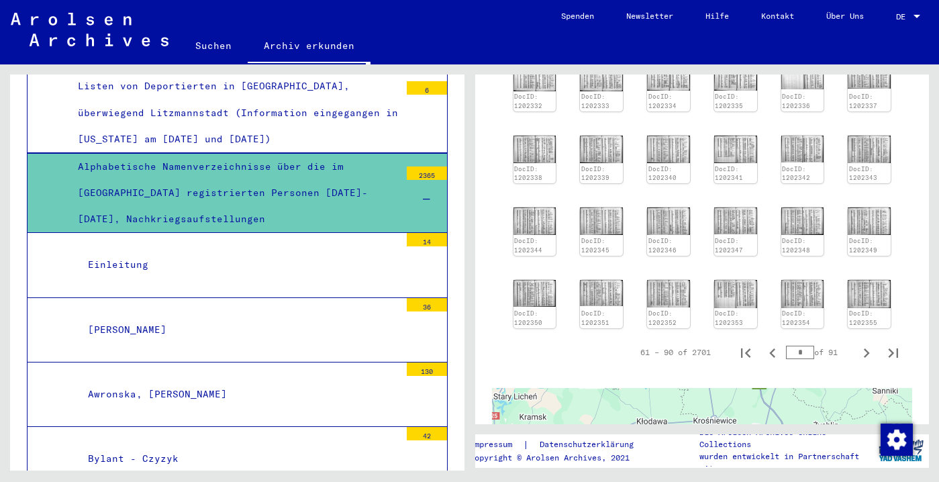
scroll to position [614, 0]
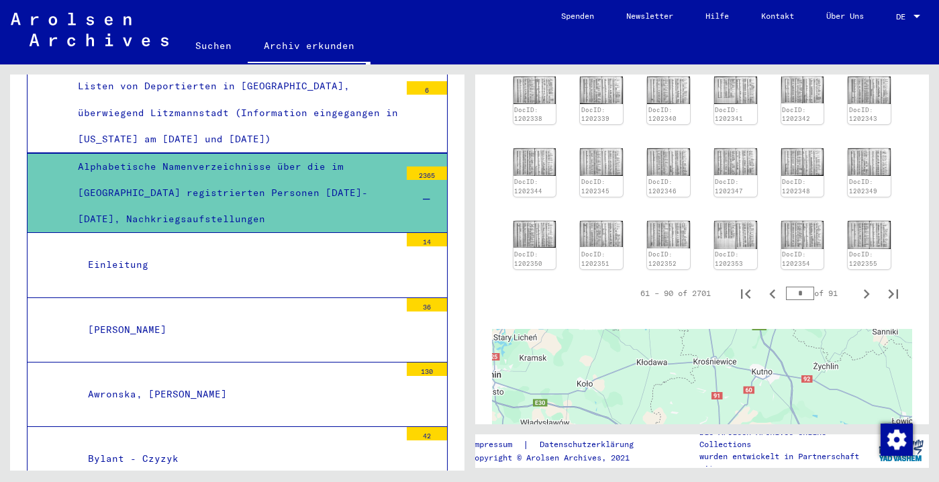
click at [856, 274] on div "DocID: 1202326 DocID: 1202327 DocID: 1202328 DocID: 1202329 DocID: 1202330 DocI…" at bounding box center [702, 97] width 389 height 353
click at [857, 303] on icon "Next page" at bounding box center [866, 294] width 19 height 19
type input "*"
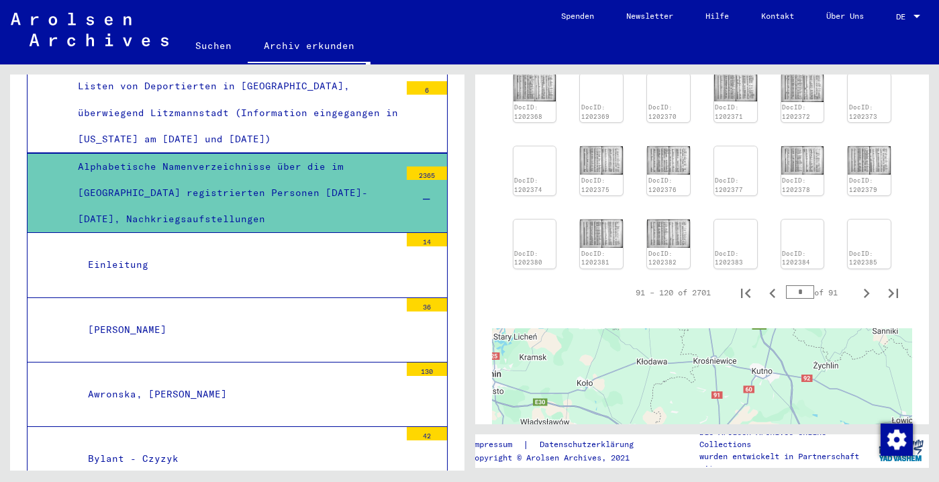
scroll to position [640, 0]
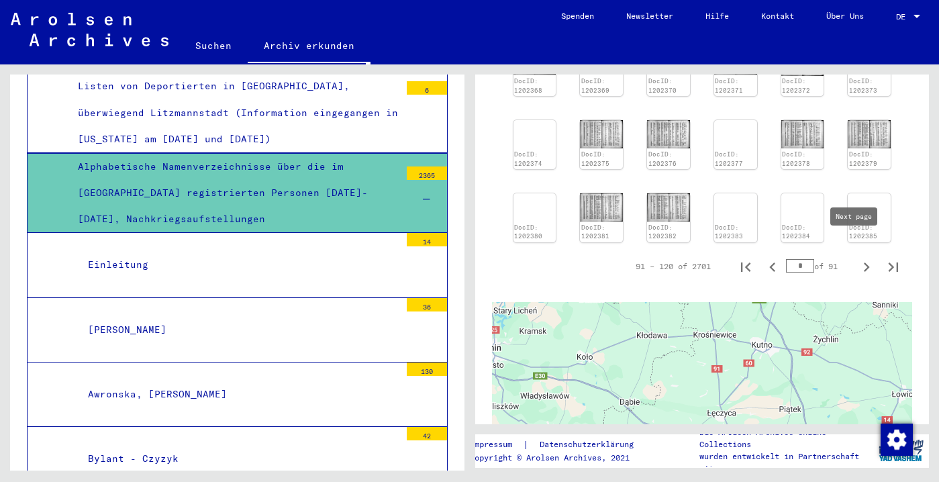
click at [864, 262] on icon "Next page" at bounding box center [867, 266] width 6 height 9
type input "*"
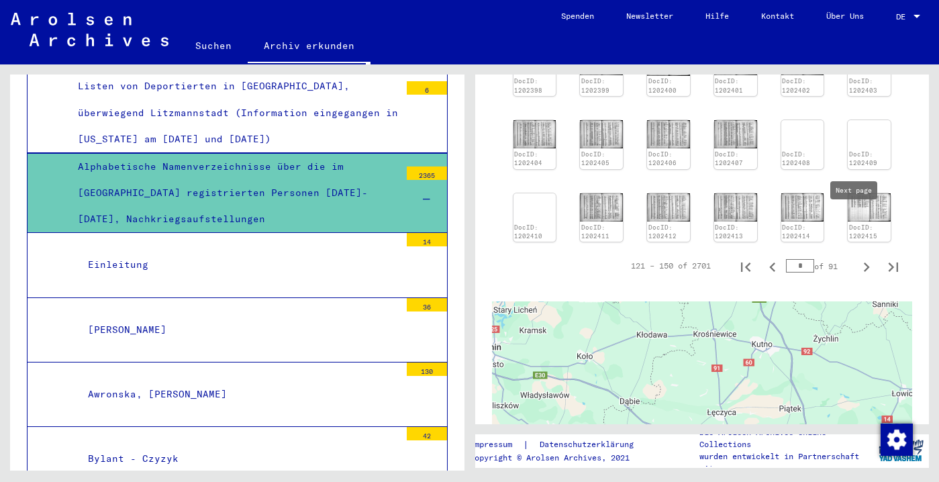
click at [857, 258] on icon "Next page" at bounding box center [866, 267] width 19 height 19
type input "*"
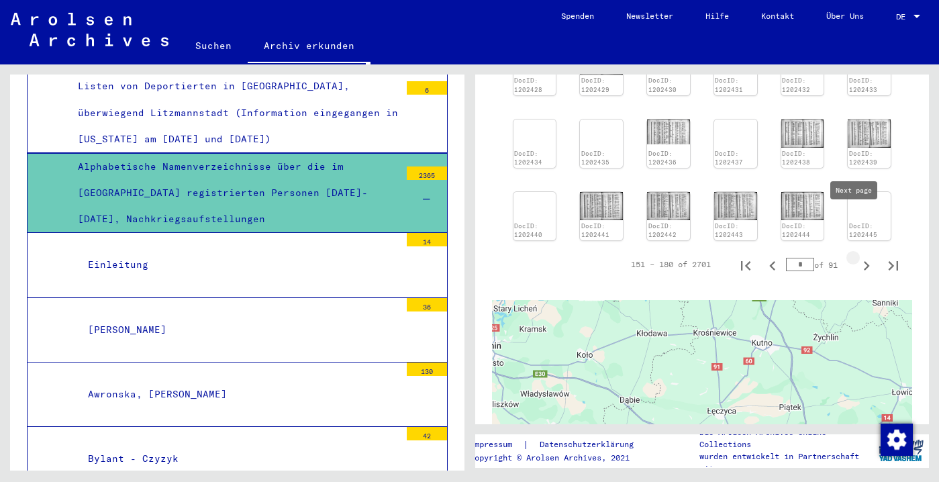
click at [857, 256] on icon "Next page" at bounding box center [866, 265] width 19 height 19
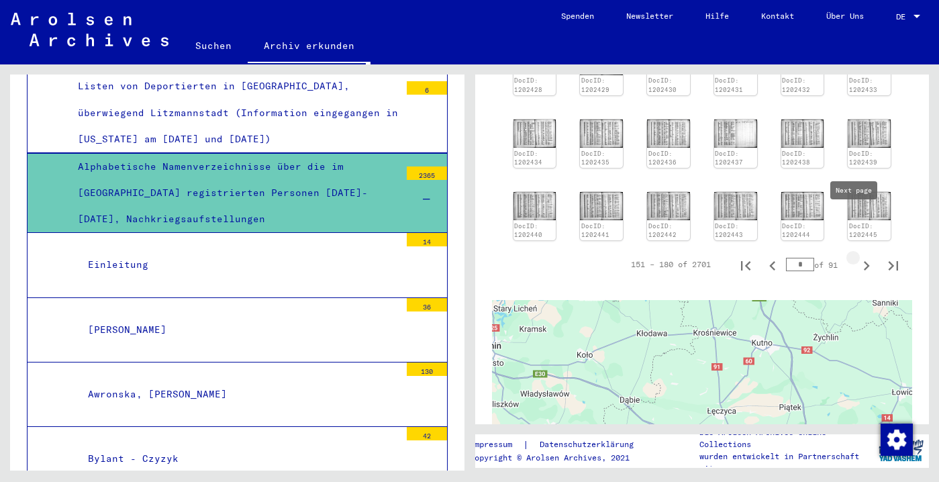
type input "*"
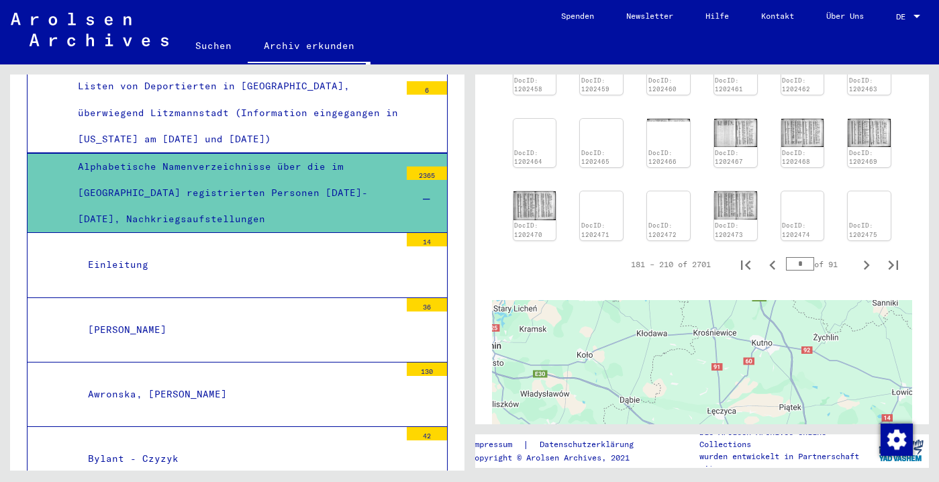
click at [856, 283] on div "← Nach links → Nach rechts ↑ Nach oben ↓ Nach unten + Heranzoomen - Herauszoome…" at bounding box center [702, 459] width 421 height 352
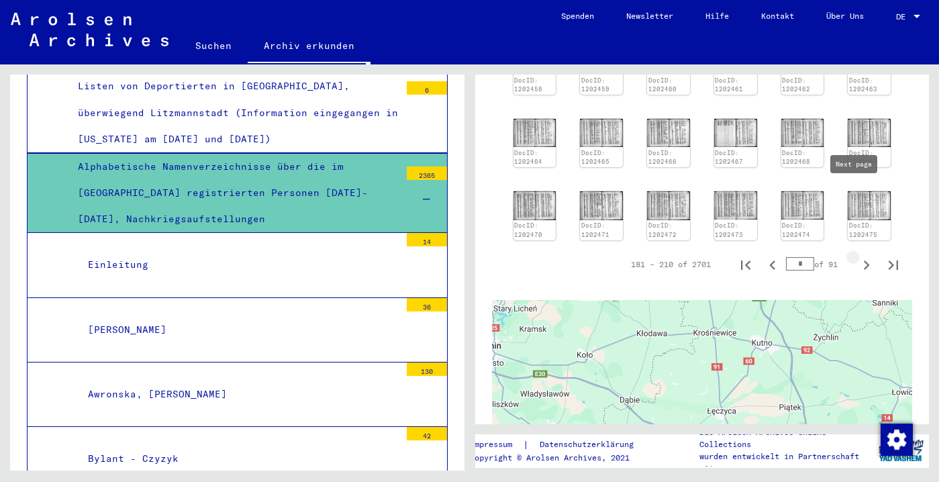
click at [857, 256] on icon "Next page" at bounding box center [866, 265] width 19 height 19
type input "*"
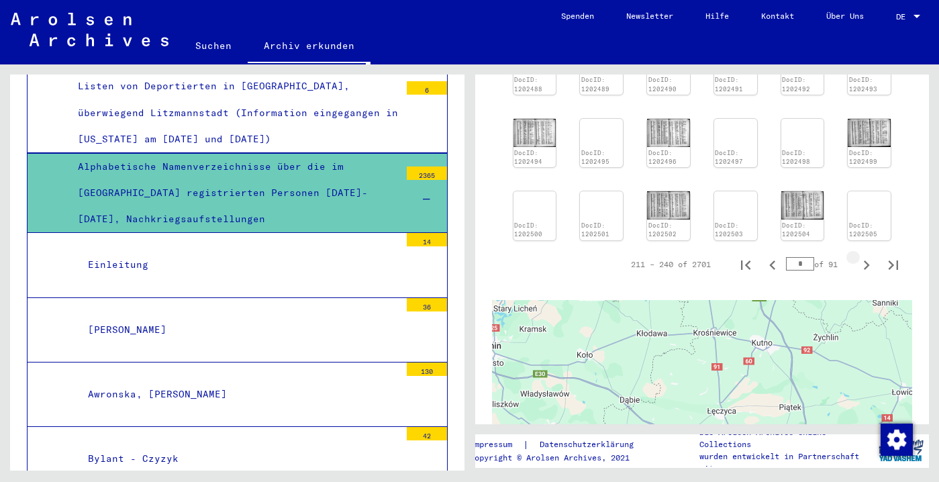
click at [854, 201] on yv-its-full-details-images "211 – 240 of 2701 * of 91 DocID: 1202476 DocID: 1202477 DocID: 1202478 DocID: 1…" at bounding box center [702, 70] width 421 height 425
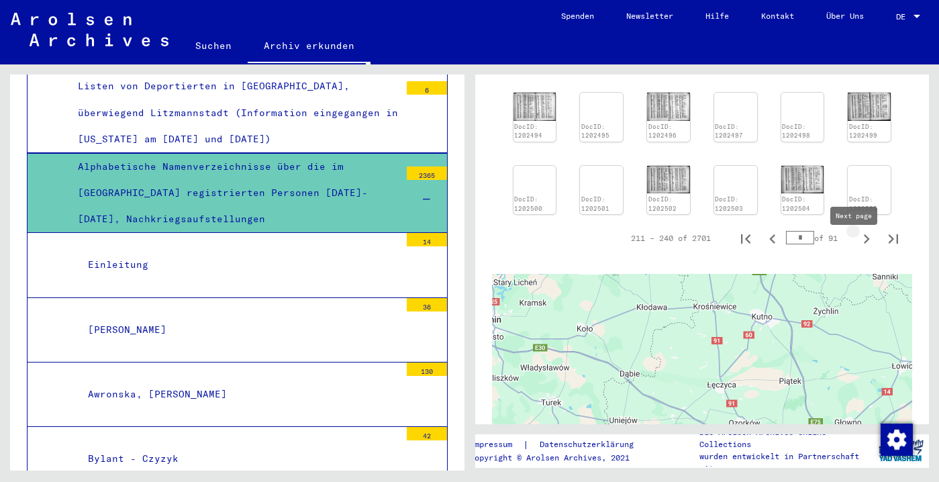
click at [864, 244] on icon "Next page" at bounding box center [867, 238] width 6 height 9
type input "*"
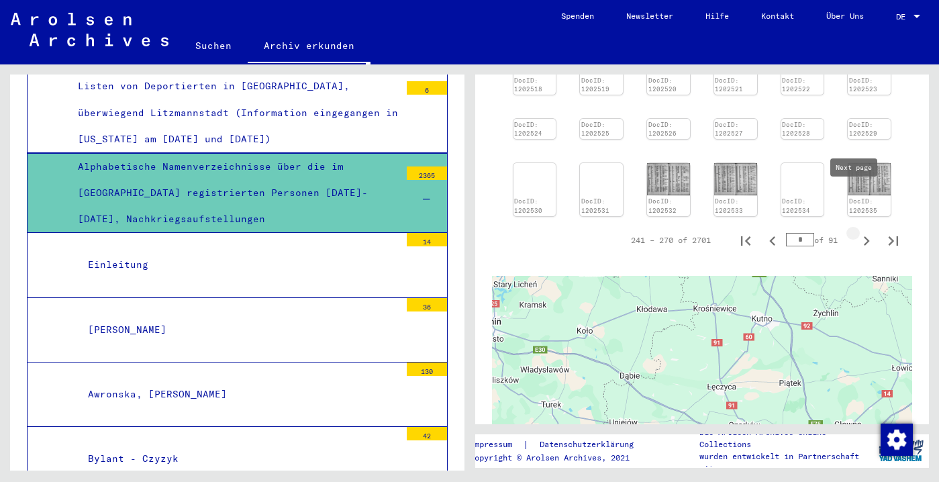
click at [864, 236] on icon "Next page" at bounding box center [867, 240] width 6 height 9
type input "**"
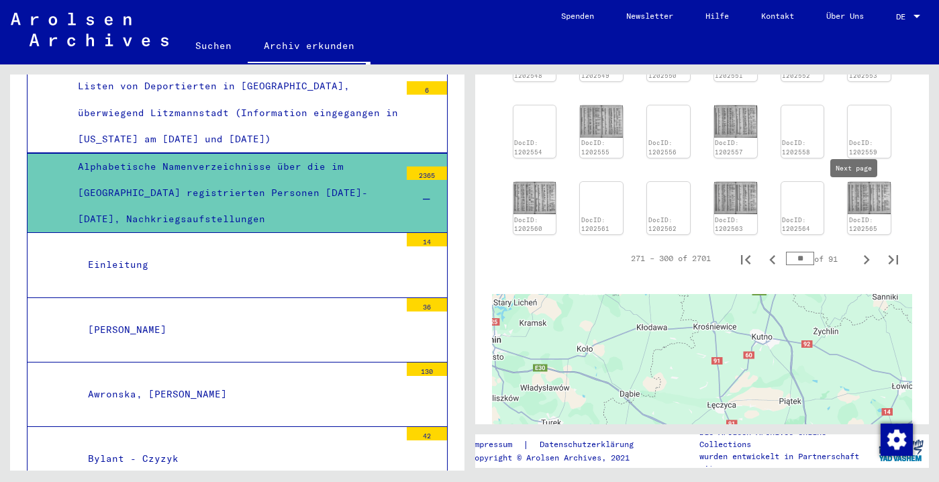
click at [864, 255] on icon "Next page" at bounding box center [867, 259] width 6 height 9
type input "**"
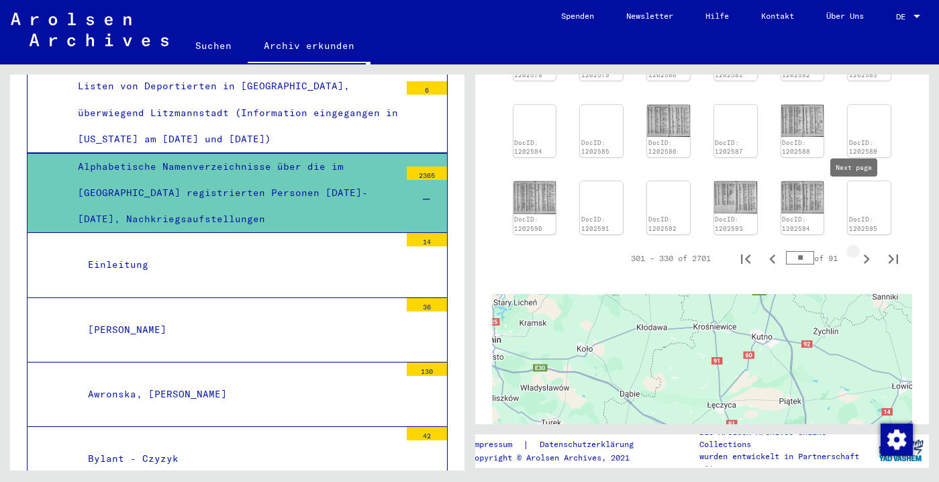
click at [864, 254] on icon "Next page" at bounding box center [867, 258] width 6 height 9
type input "**"
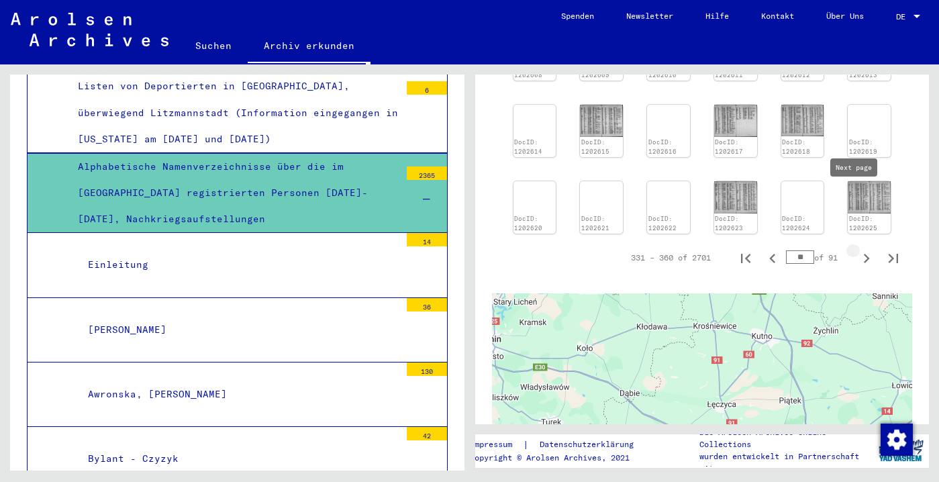
click at [864, 254] on icon "Next page" at bounding box center [867, 258] width 6 height 9
type input "**"
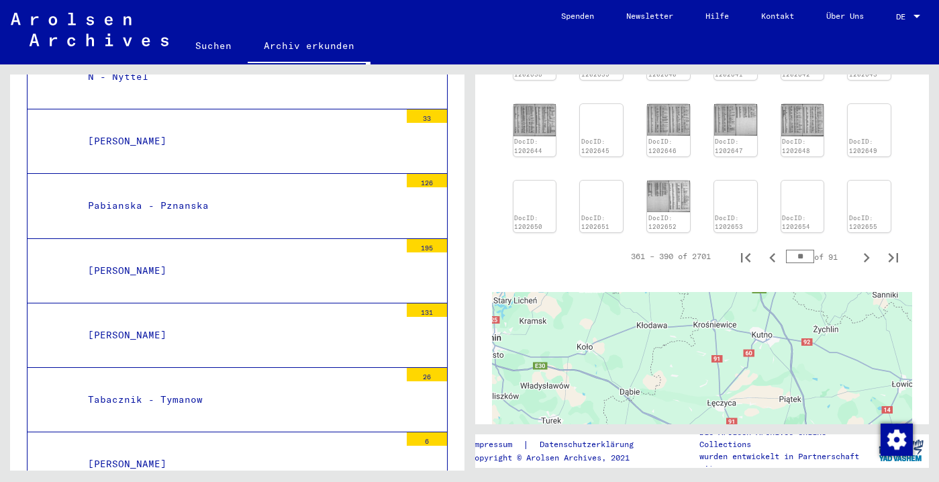
scroll to position [3062, 0]
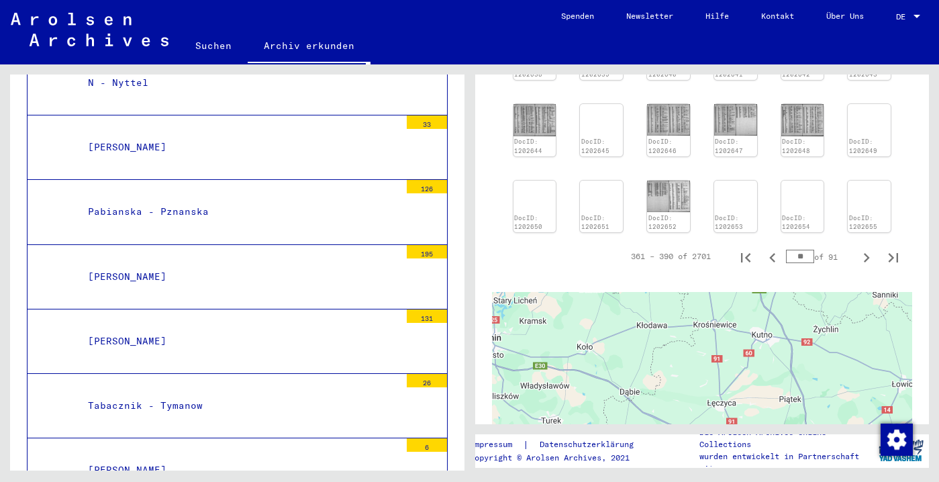
click at [178, 225] on div "Pabianska - Pznanska" at bounding box center [239, 212] width 322 height 26
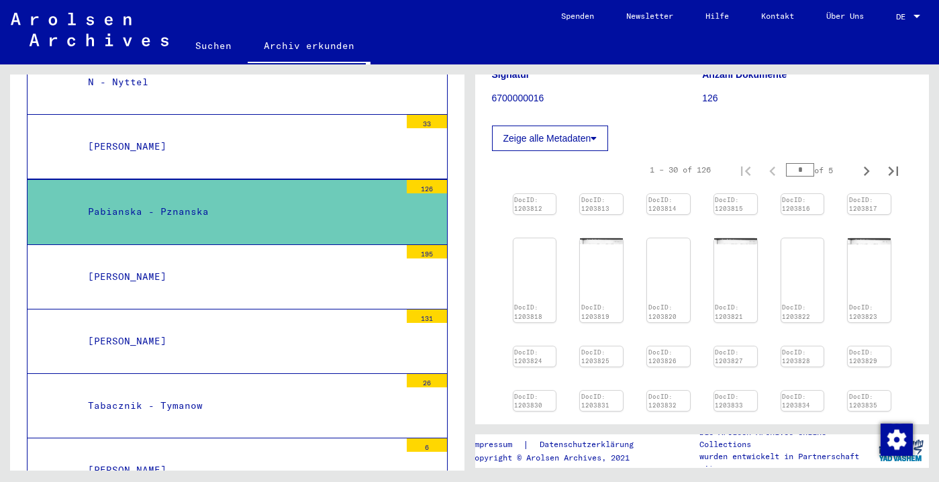
scroll to position [209, 0]
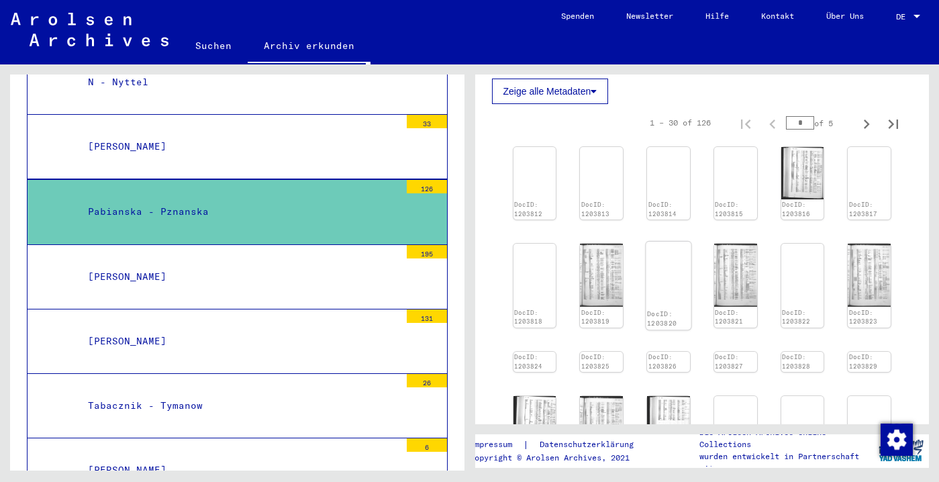
click at [664, 310] on link "DocID: 1203820" at bounding box center [662, 318] width 30 height 17
